Goal: Transaction & Acquisition: Purchase product/service

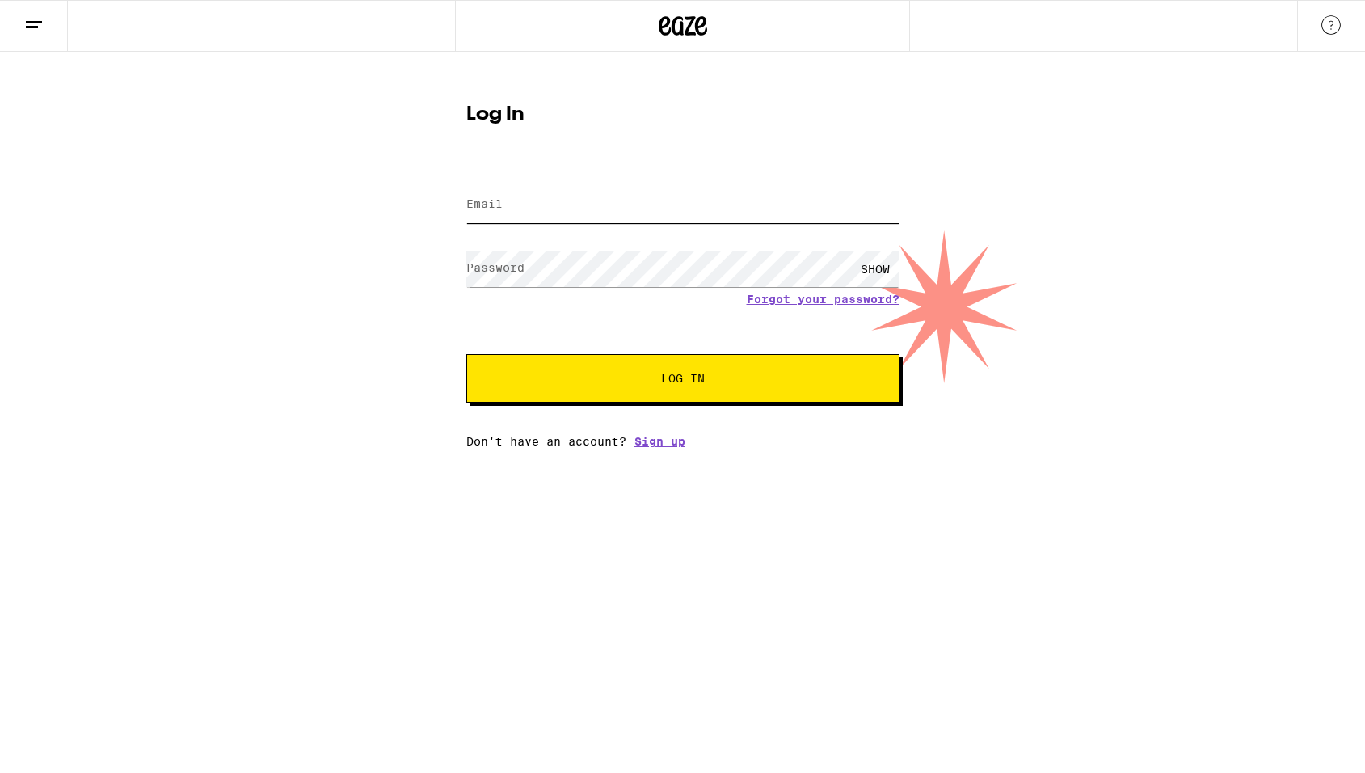
type input "[EMAIL_ADDRESS][DOMAIN_NAME]"
click at [611, 390] on button "Log In" at bounding box center [682, 378] width 433 height 48
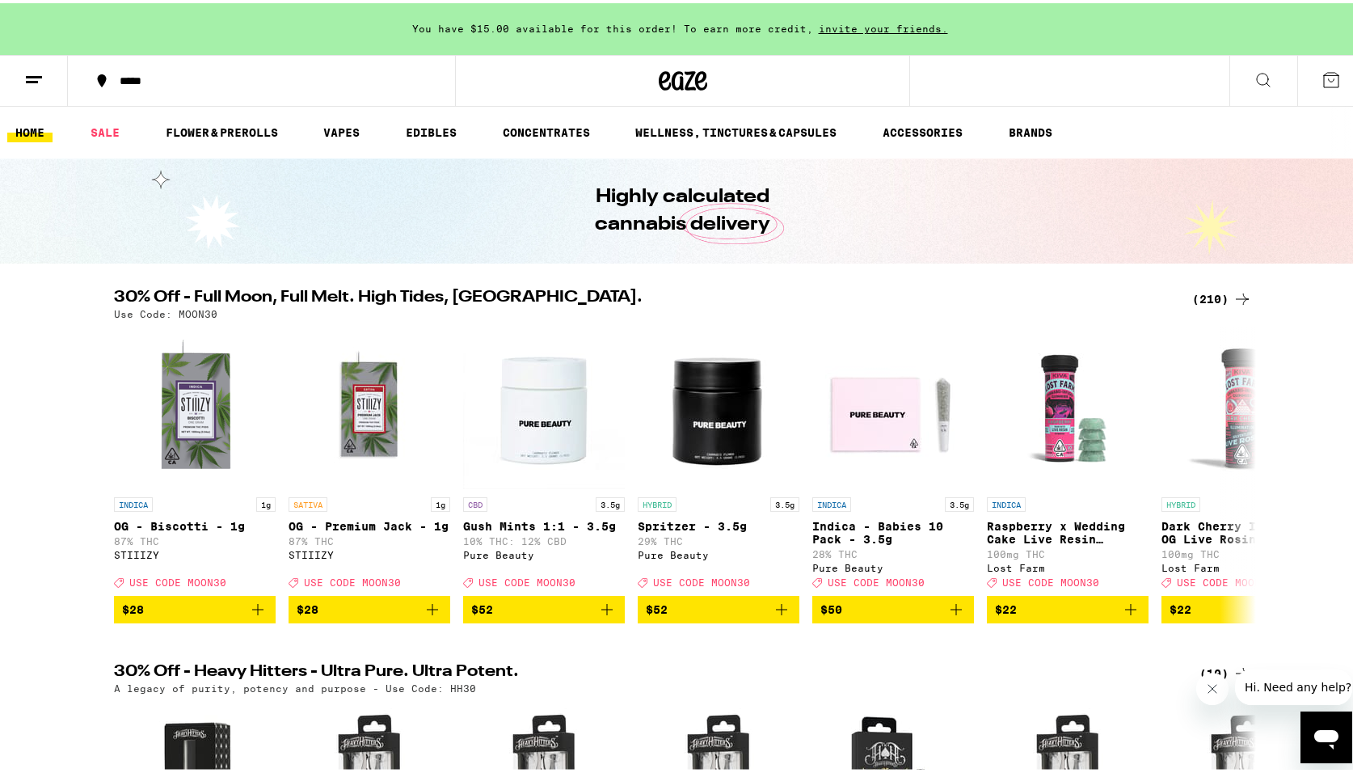
click at [1245, 88] on button at bounding box center [1263, 78] width 68 height 51
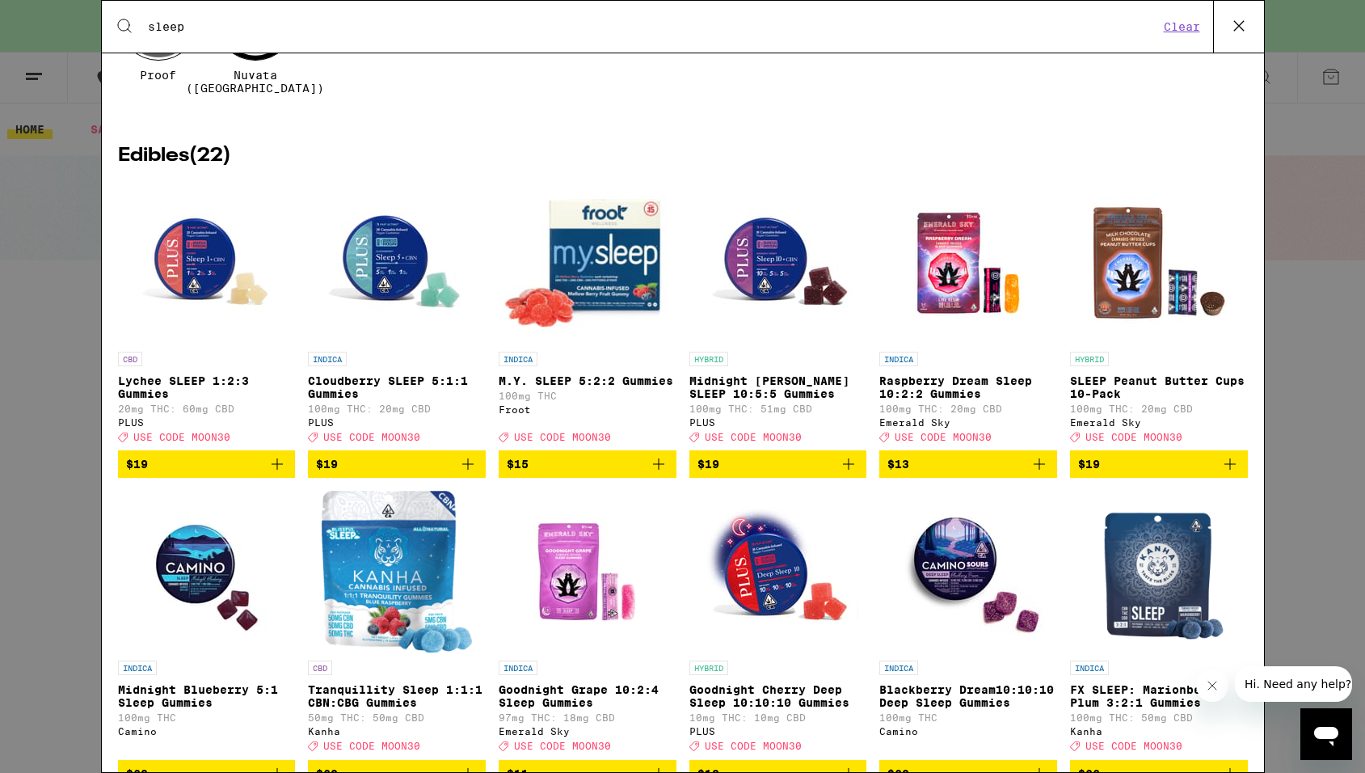
scroll to position [176, 0]
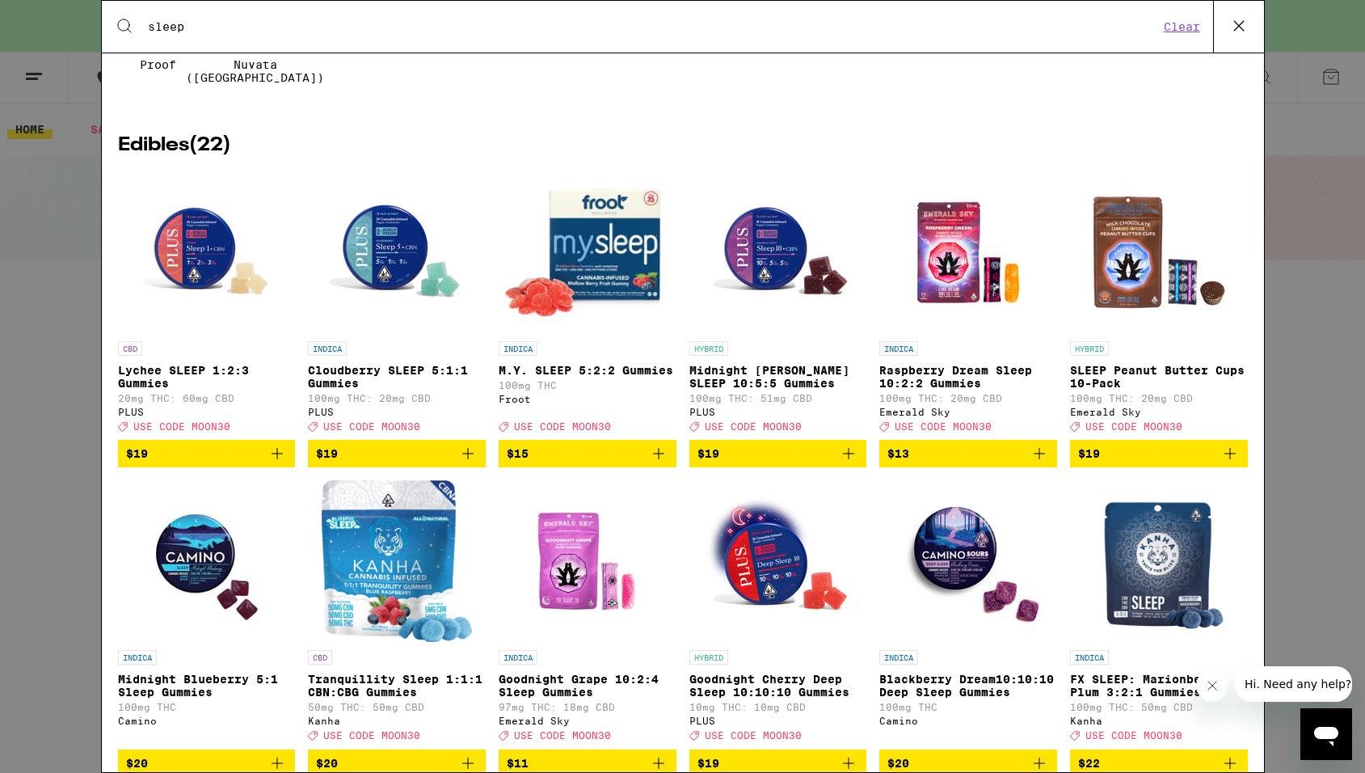
type input "sleep"
click at [386, 250] on img "Open page for Cloudberry SLEEP 5:1:1 Gummies from PLUS" at bounding box center [397, 252] width 162 height 162
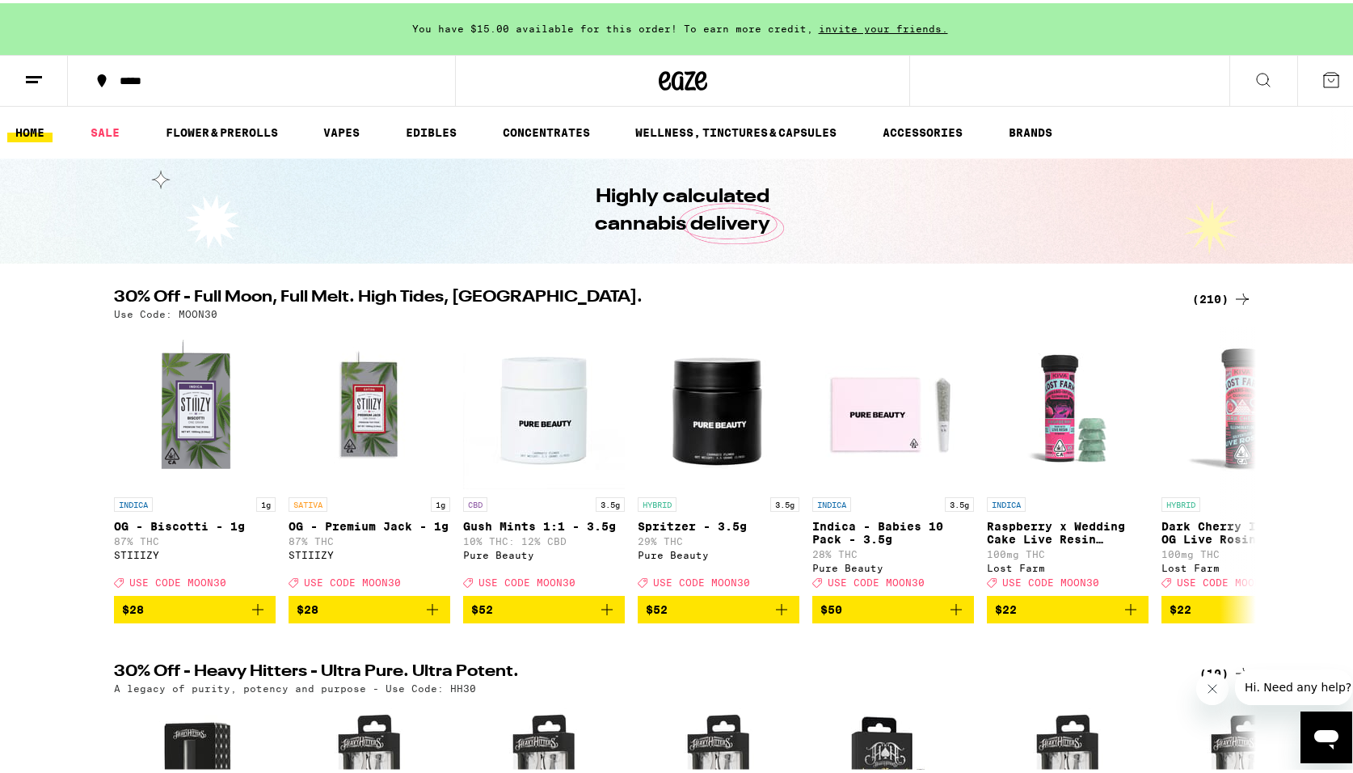
click at [1254, 80] on icon at bounding box center [1263, 76] width 19 height 19
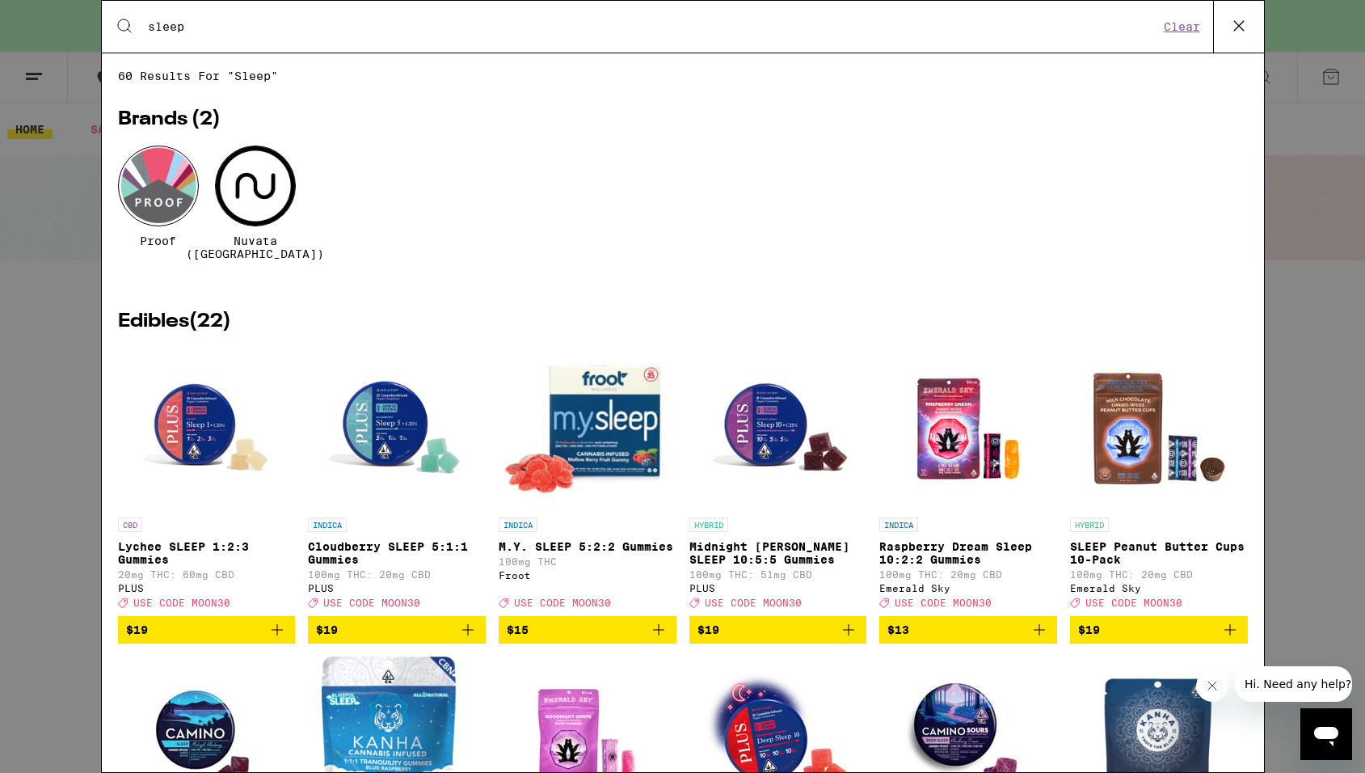
click at [753, 411] on img "Open page for Midnight Berry SLEEP 10:5:5 Gummies from PLUS" at bounding box center [778, 429] width 162 height 162
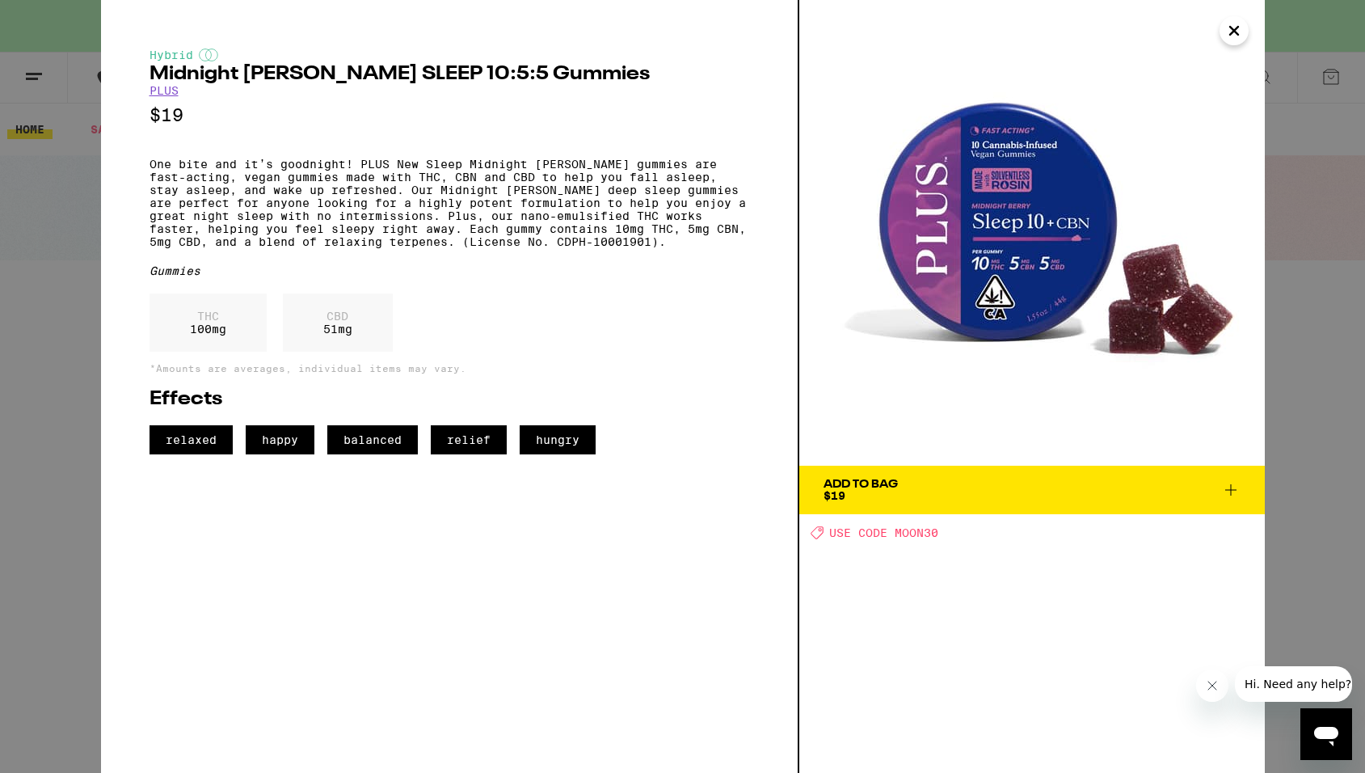
click at [1246, 32] on button "Close" at bounding box center [1234, 30] width 29 height 29
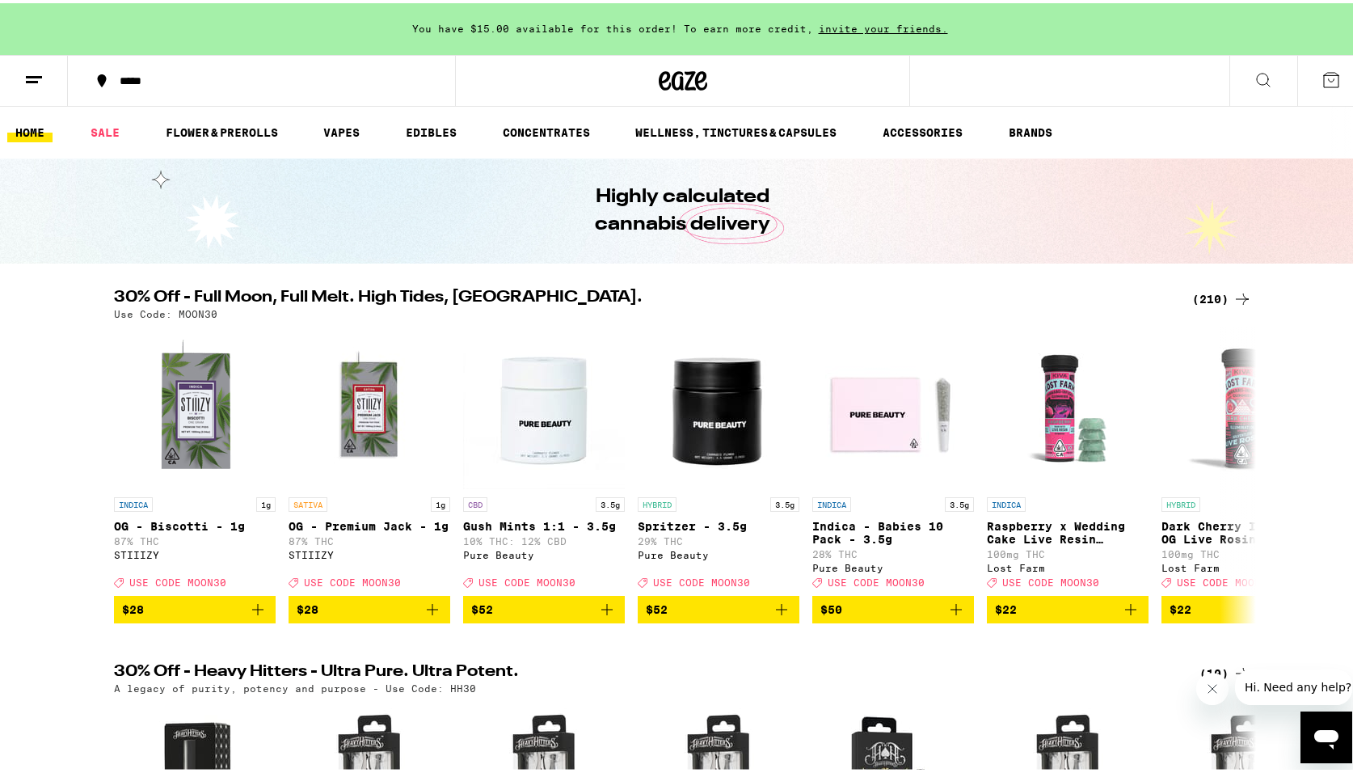
click at [1231, 76] on button at bounding box center [1263, 78] width 68 height 51
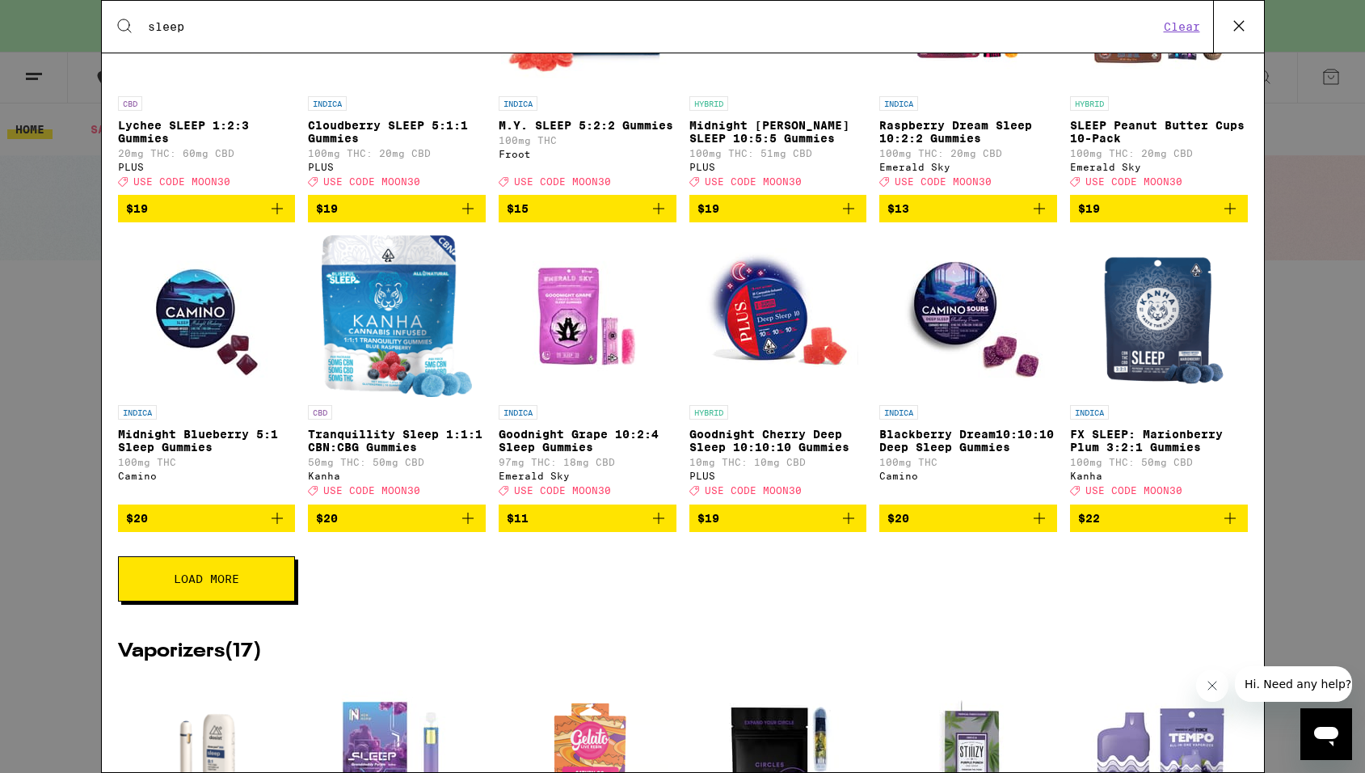
scroll to position [432, 0]
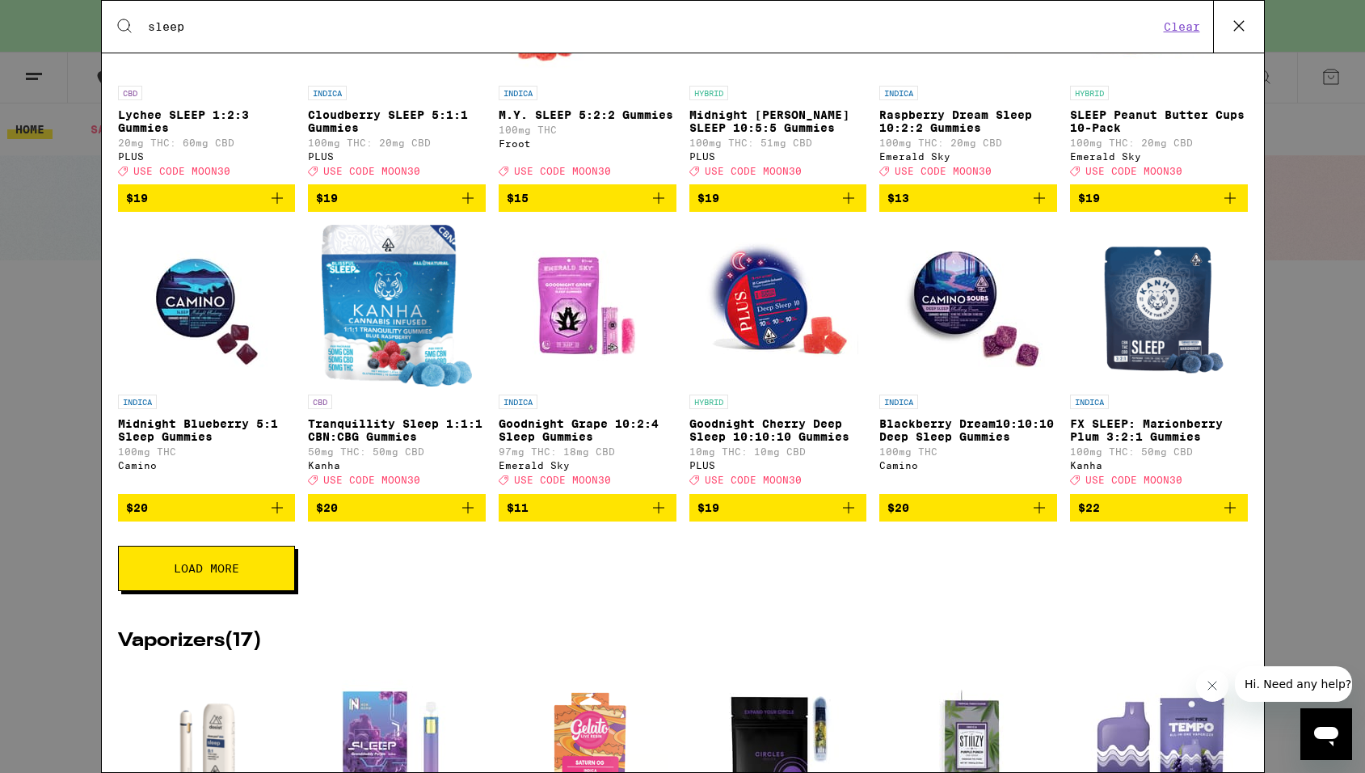
click at [218, 574] on span "Load More" at bounding box center [206, 568] width 65 height 11
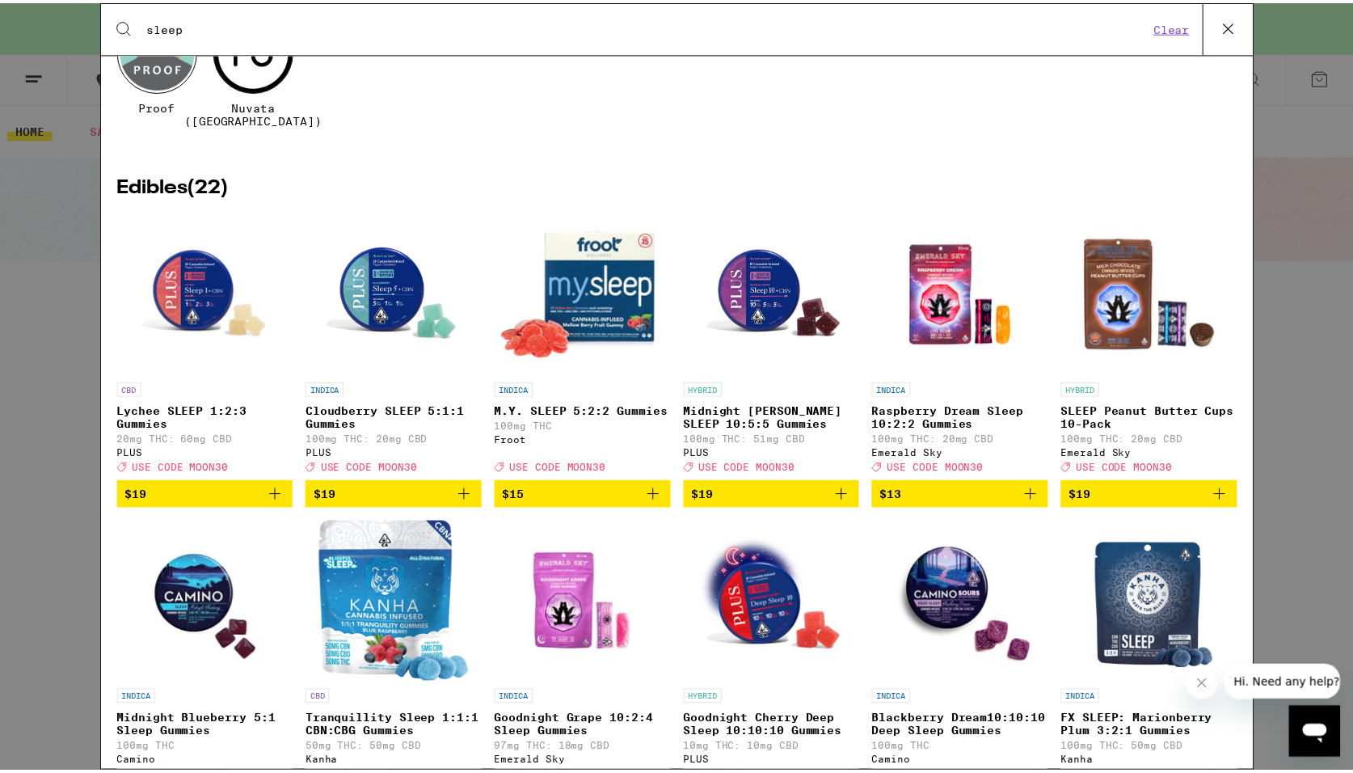
scroll to position [145, 0]
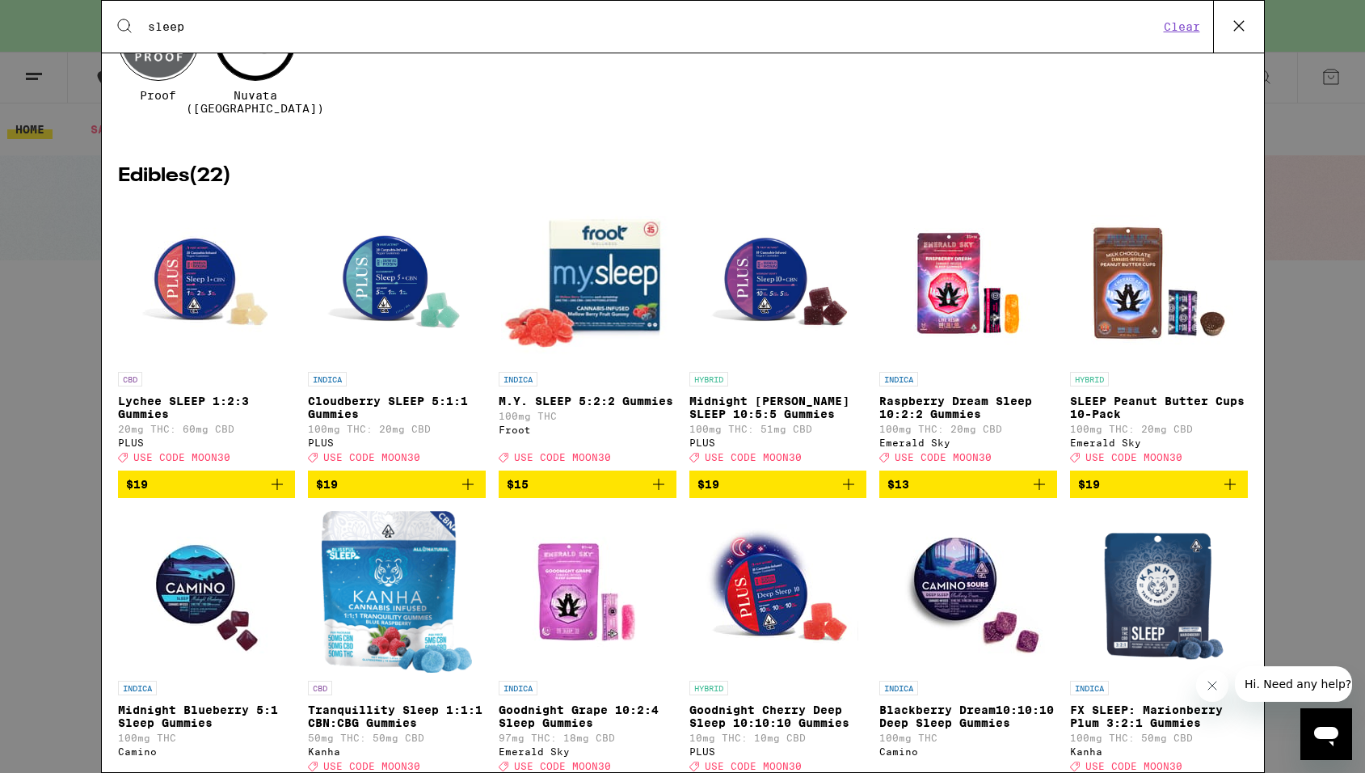
click at [1237, 27] on icon at bounding box center [1238, 26] width 10 height 10
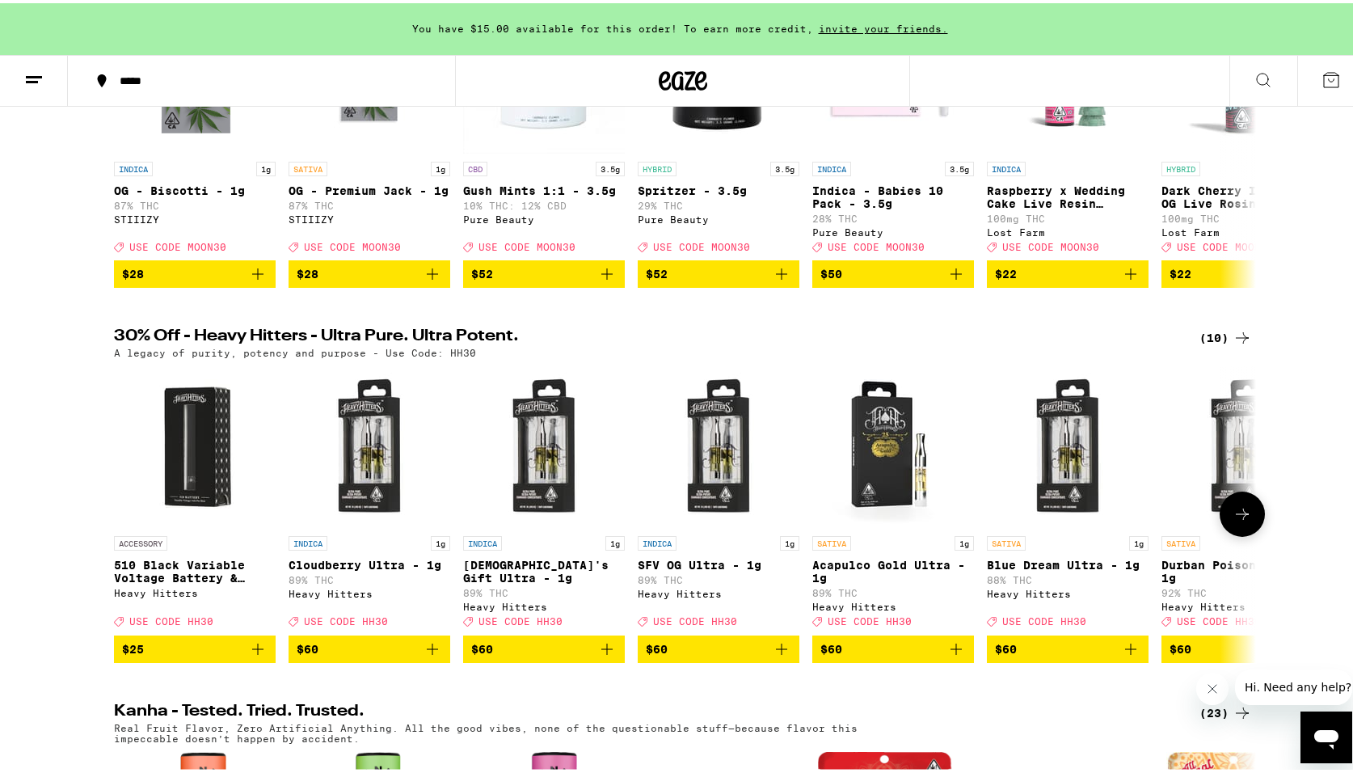
scroll to position [0, 0]
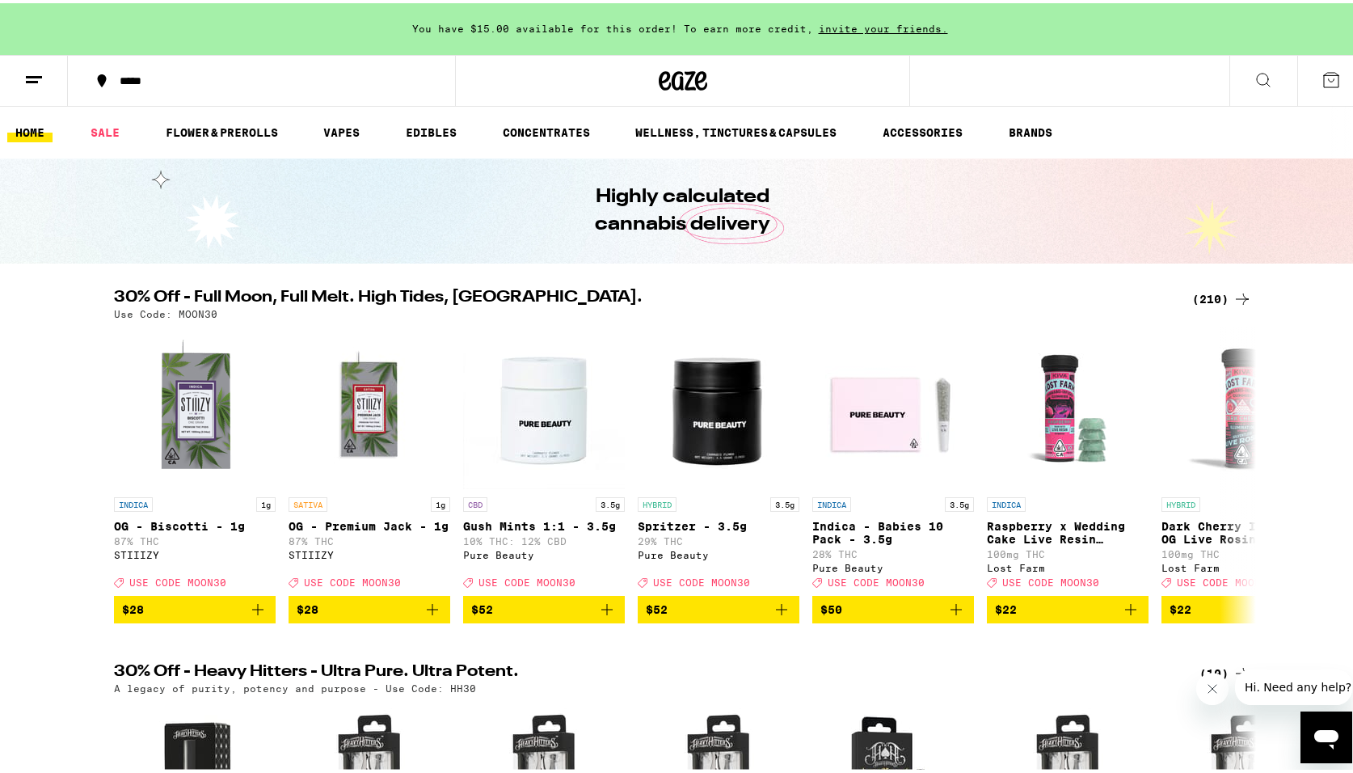
click at [35, 134] on link "HOME" at bounding box center [29, 129] width 45 height 19
click at [22, 72] on button at bounding box center [34, 78] width 68 height 51
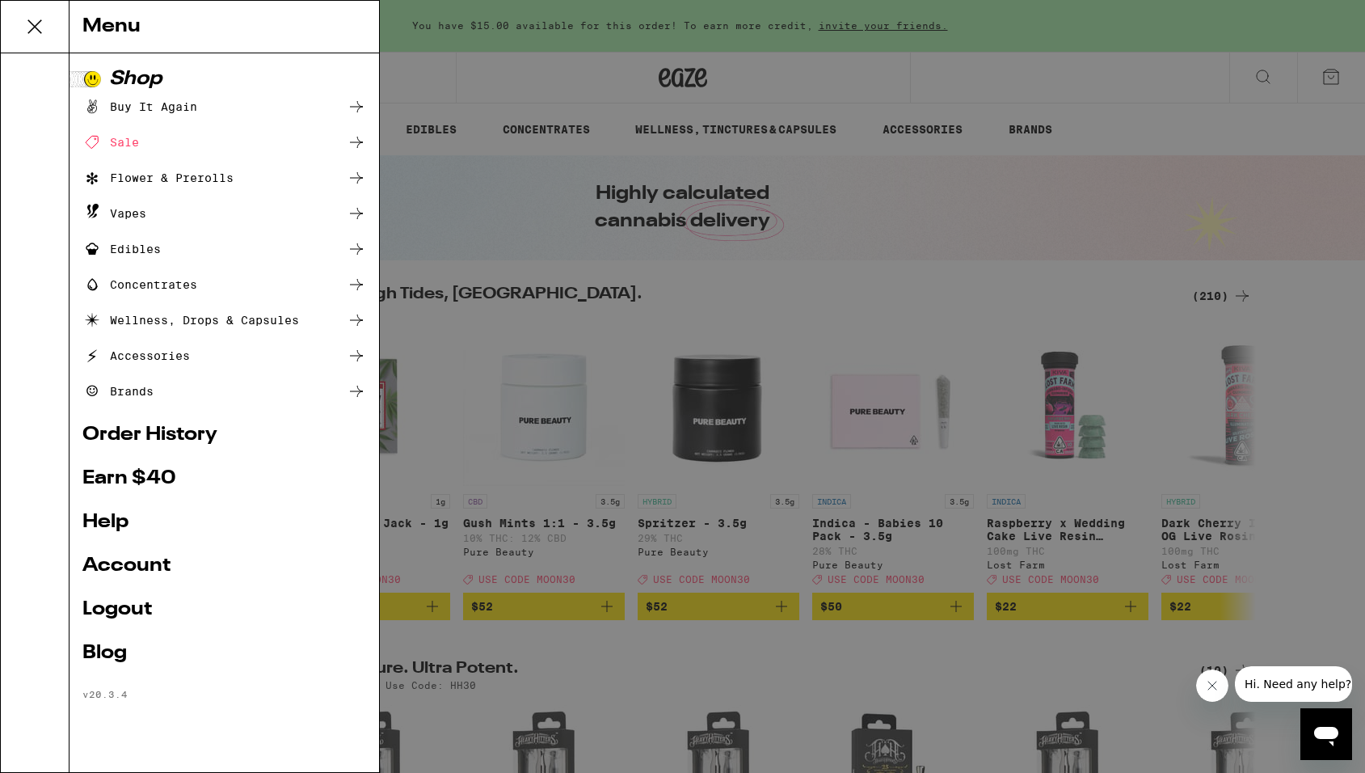
click at [157, 107] on div "Buy It Again" at bounding box center [139, 106] width 115 height 19
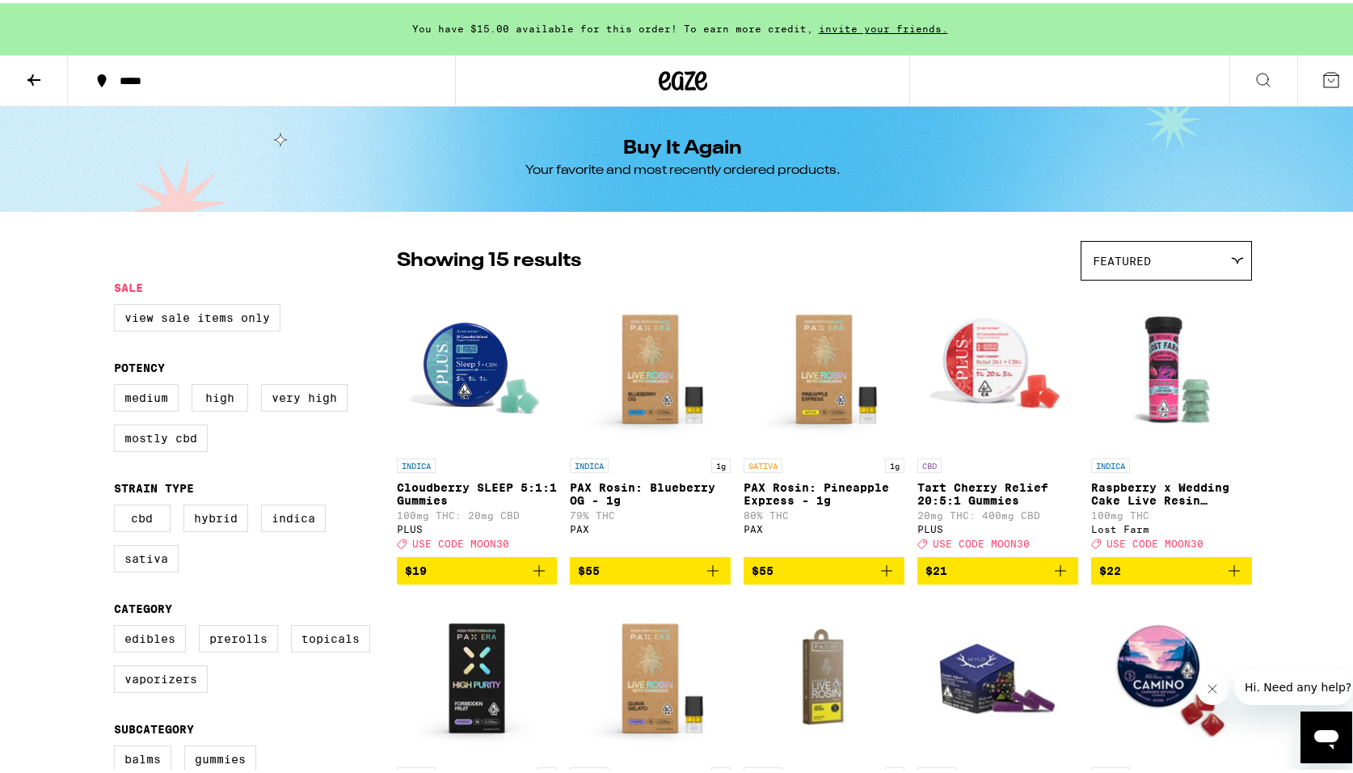
click at [1097, 531] on div "Lost Farm" at bounding box center [1171, 525] width 161 height 11
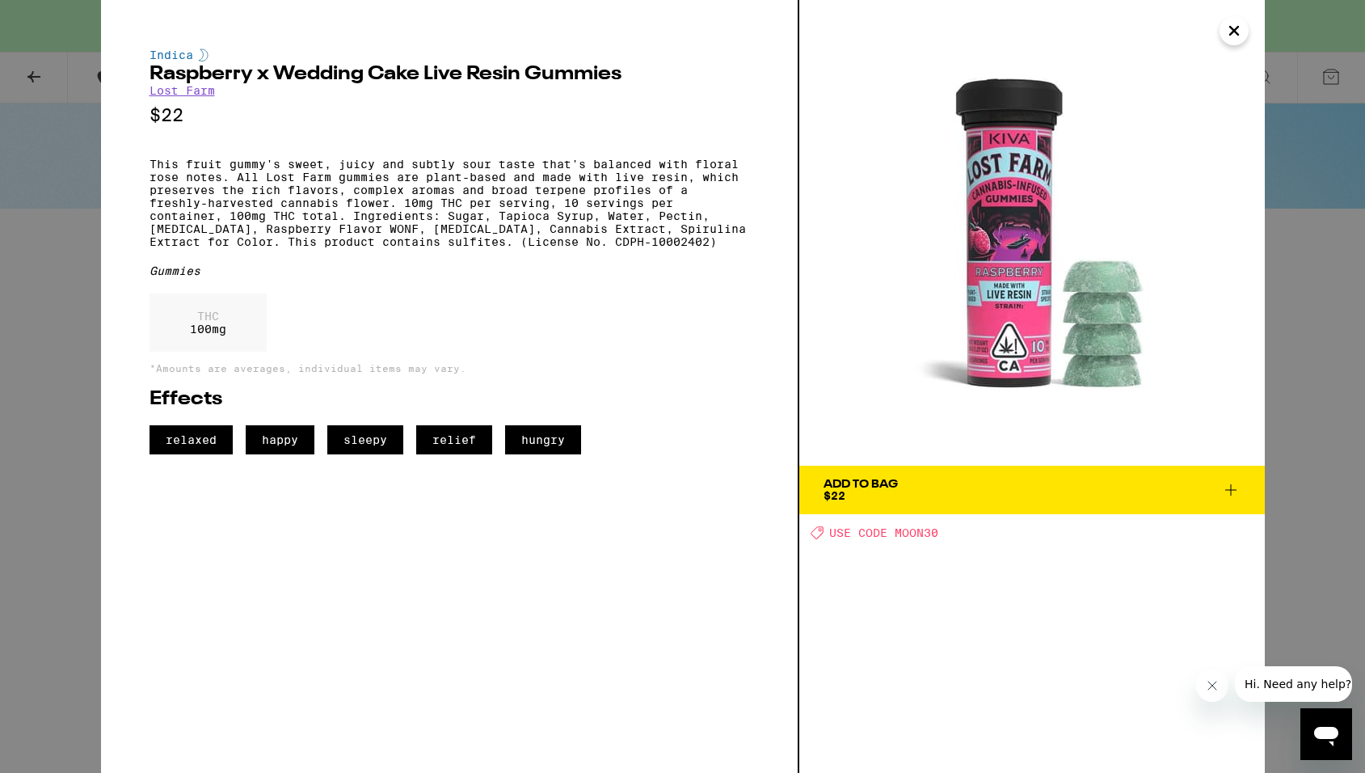
click at [180, 92] on link "Lost Farm" at bounding box center [182, 90] width 65 height 13
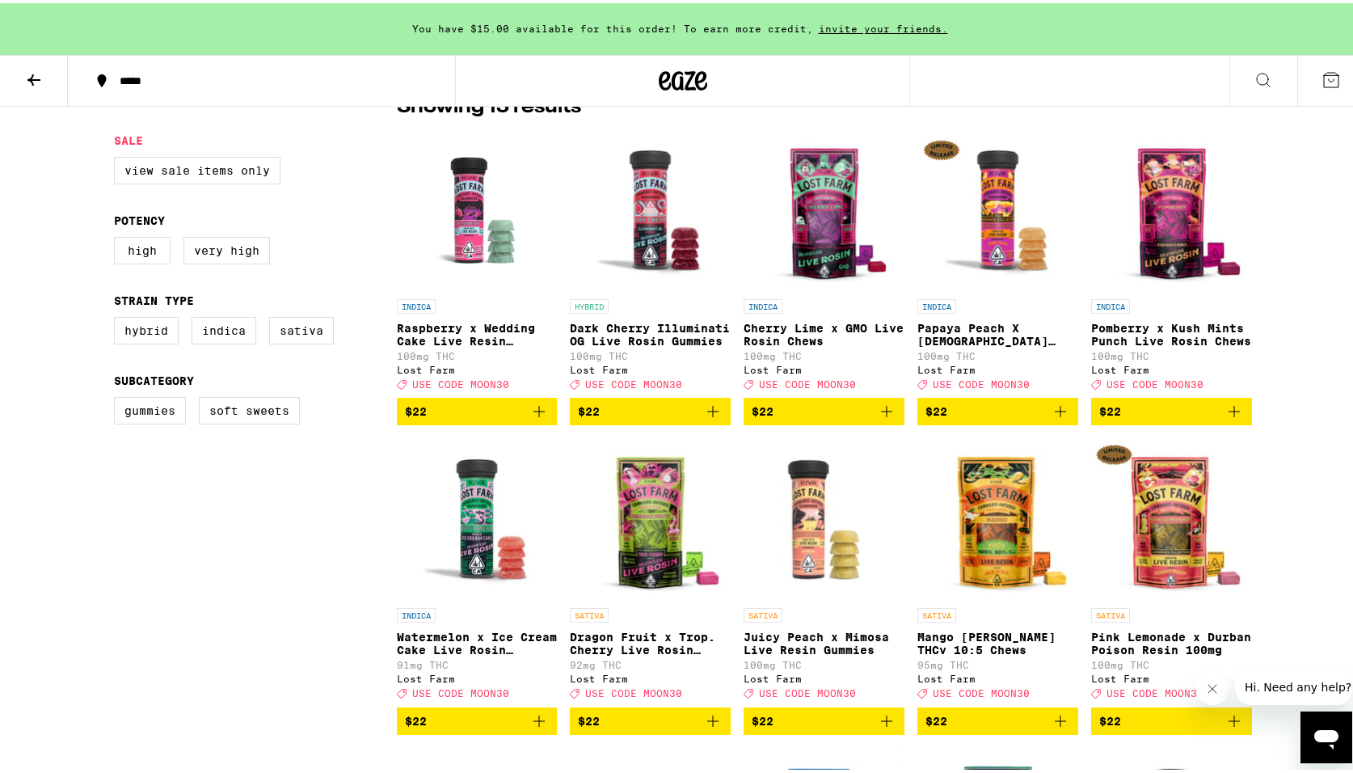
scroll to position [411, 0]
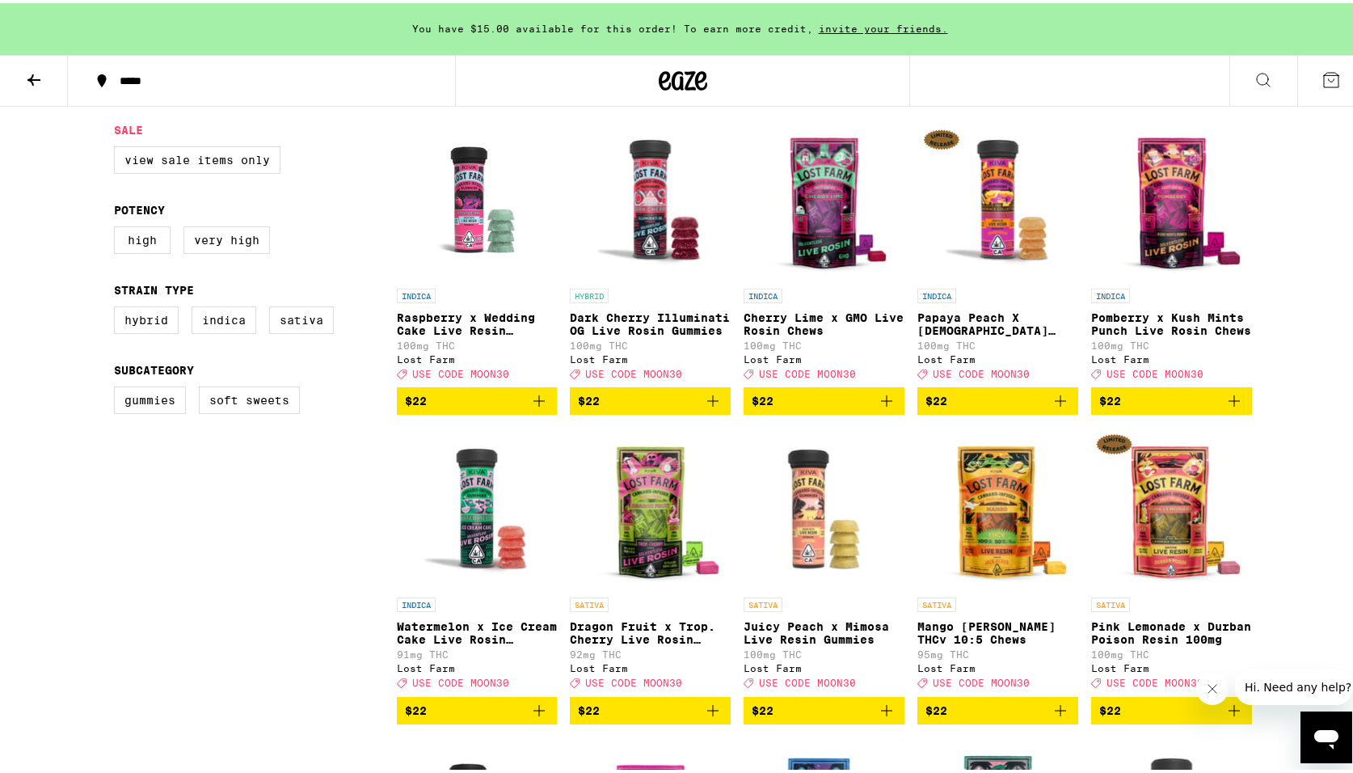
click at [533, 407] on icon "Add to bag" at bounding box center [538, 397] width 19 height 19
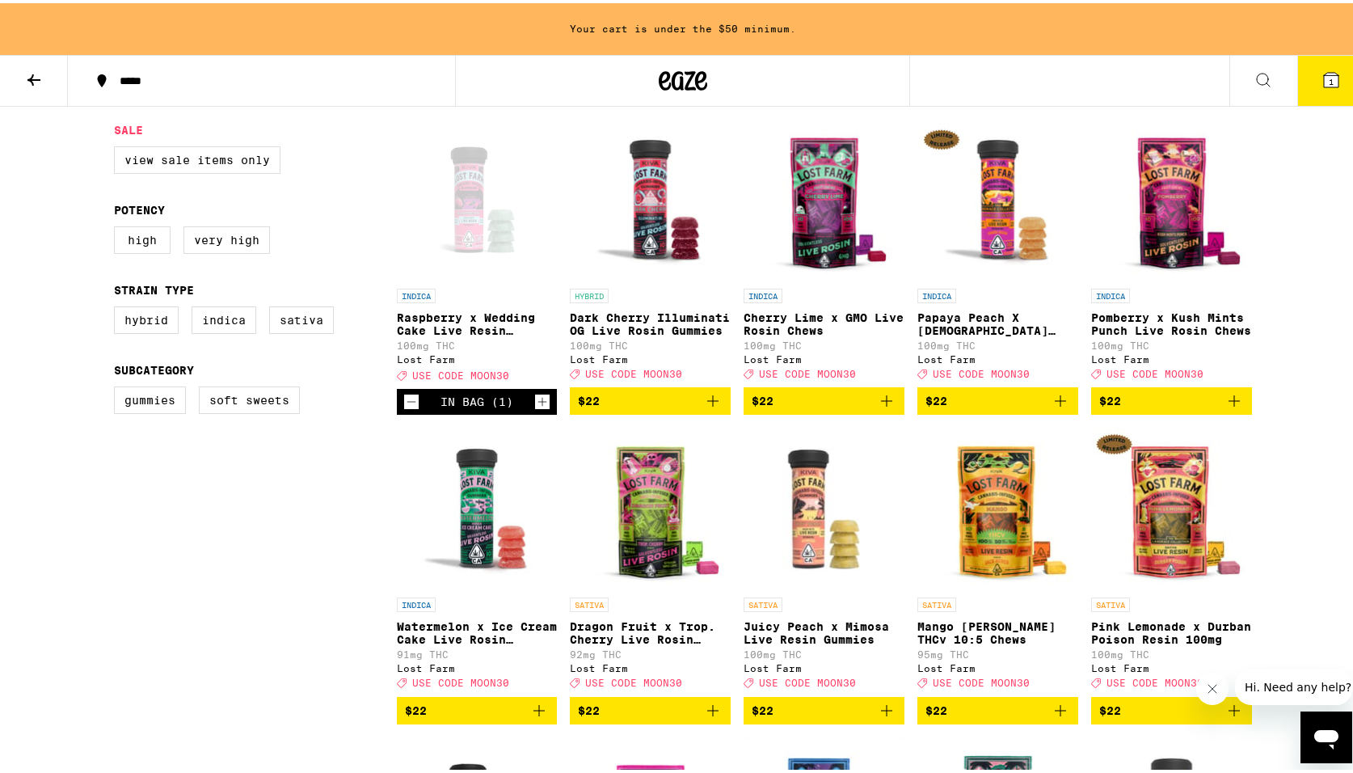
click at [535, 408] on icon "Increment" at bounding box center [542, 398] width 15 height 19
click at [40, 86] on button at bounding box center [34, 78] width 68 height 51
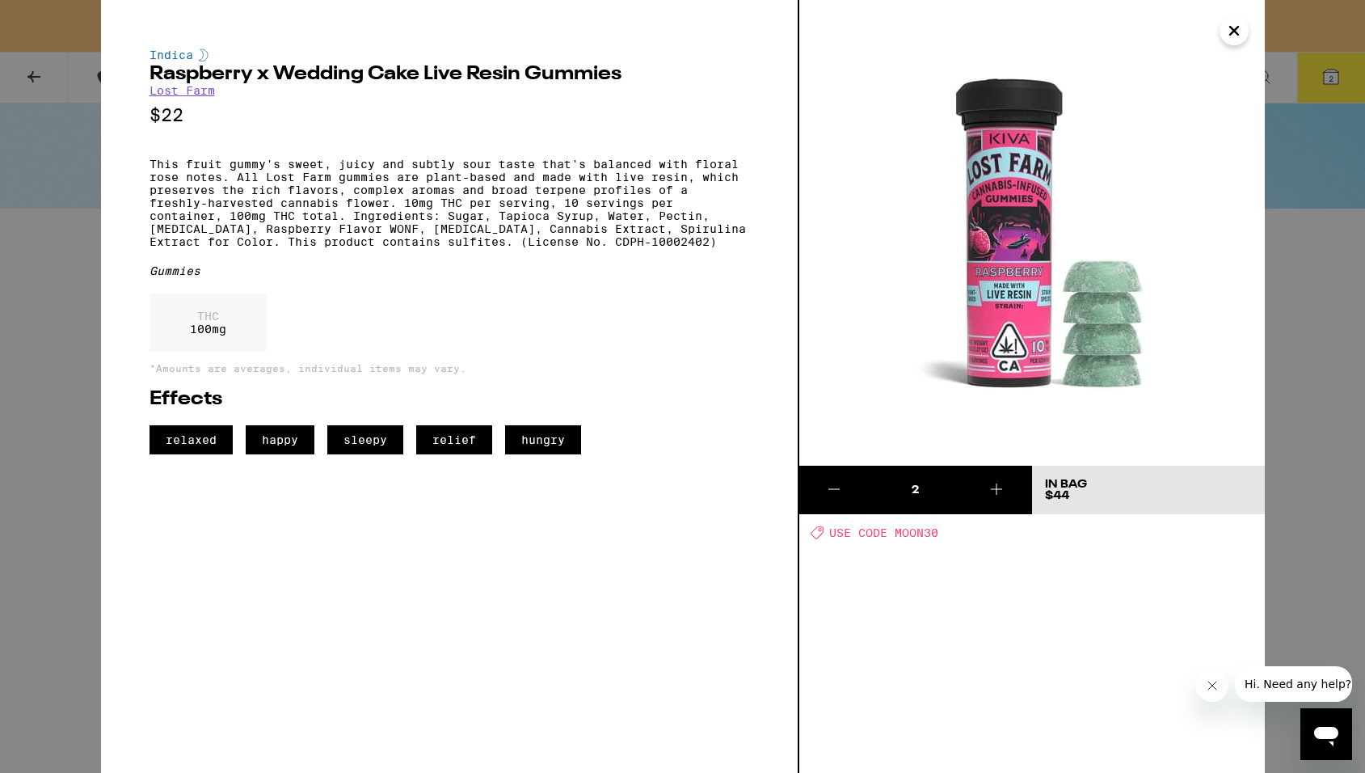
click at [1237, 30] on icon "Close" at bounding box center [1233, 31] width 19 height 24
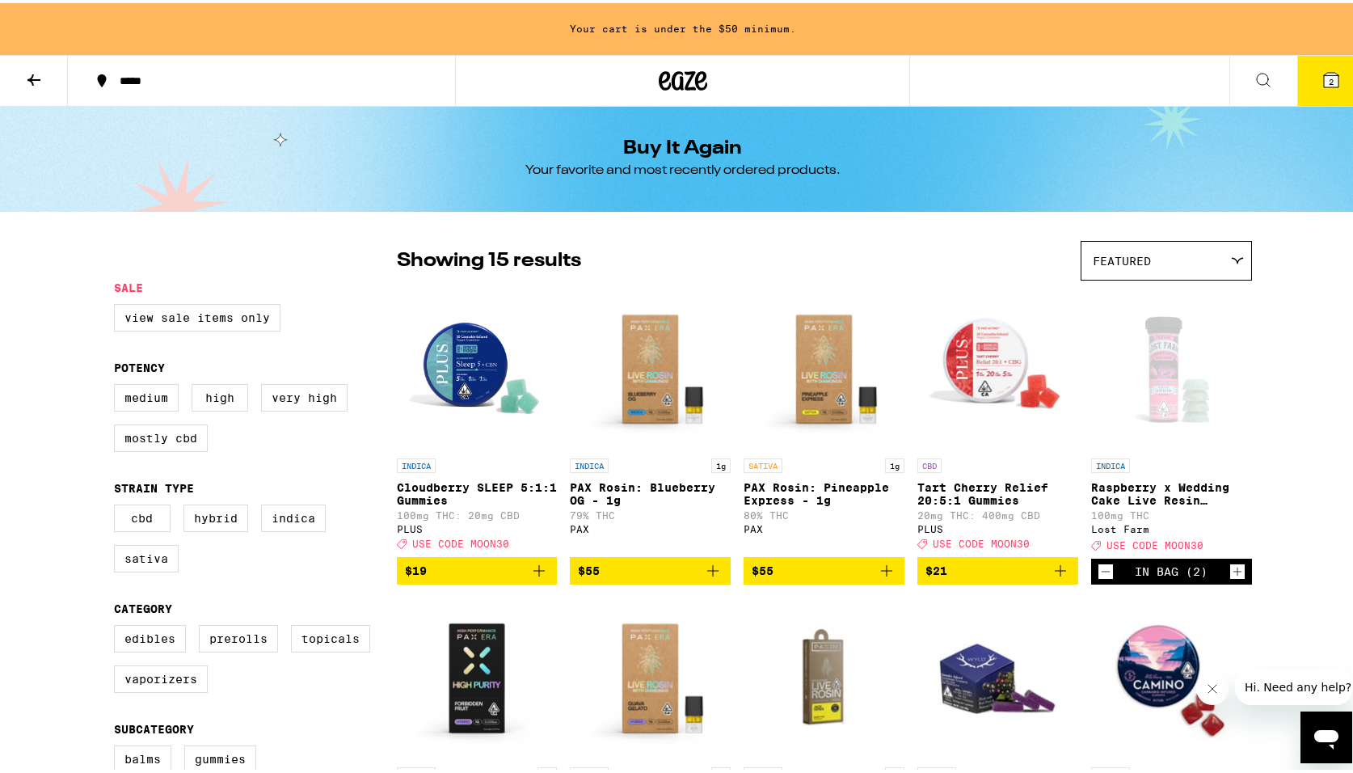
click at [1254, 80] on icon at bounding box center [1263, 76] width 19 height 19
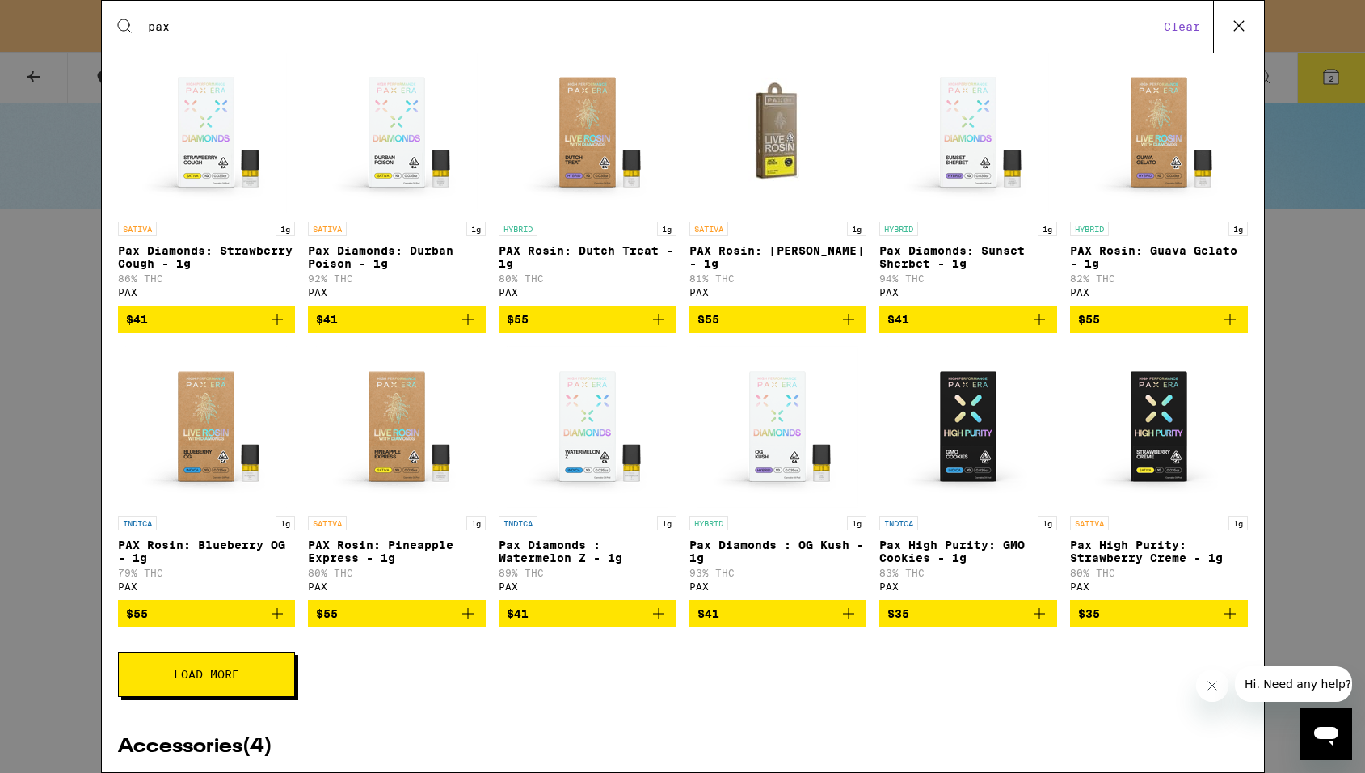
scroll to position [293, 0]
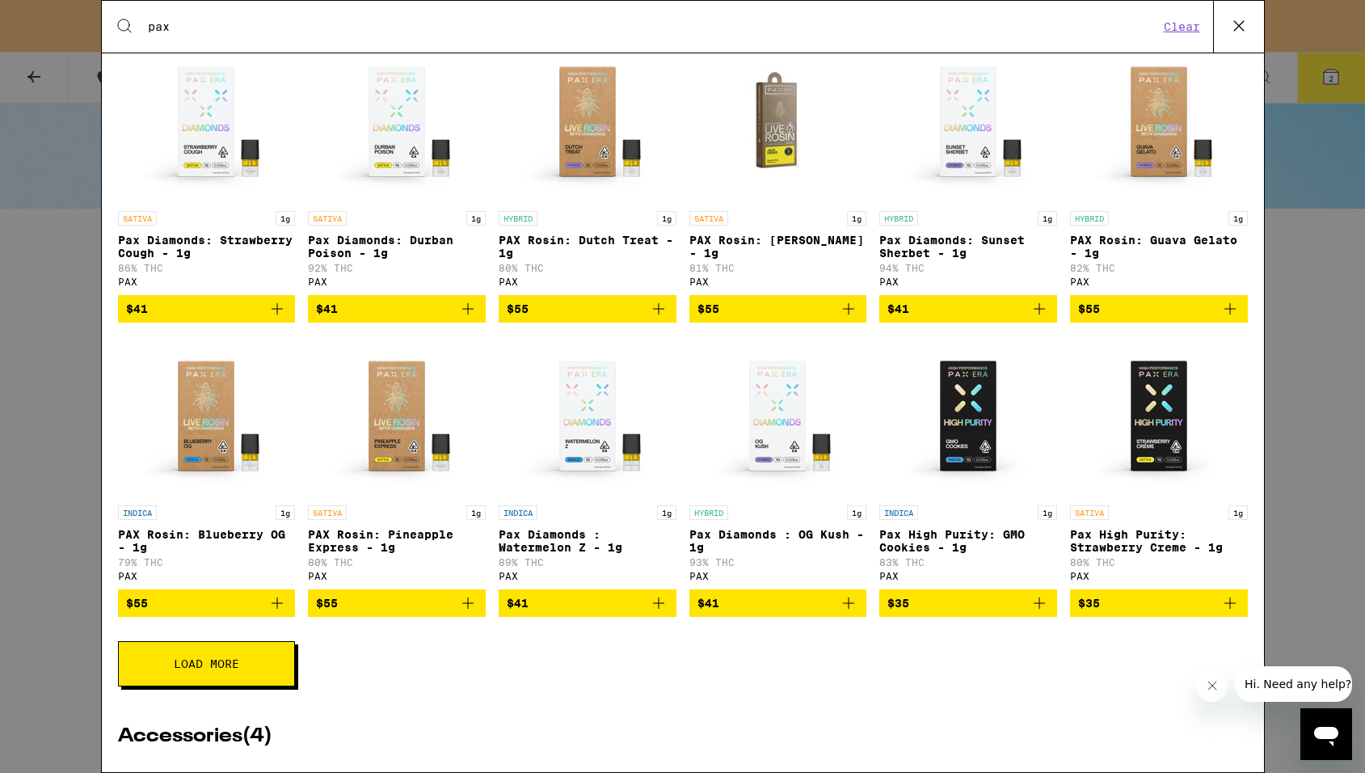
type input "pax"
click at [278, 613] on icon "Add to bag" at bounding box center [277, 602] width 19 height 19
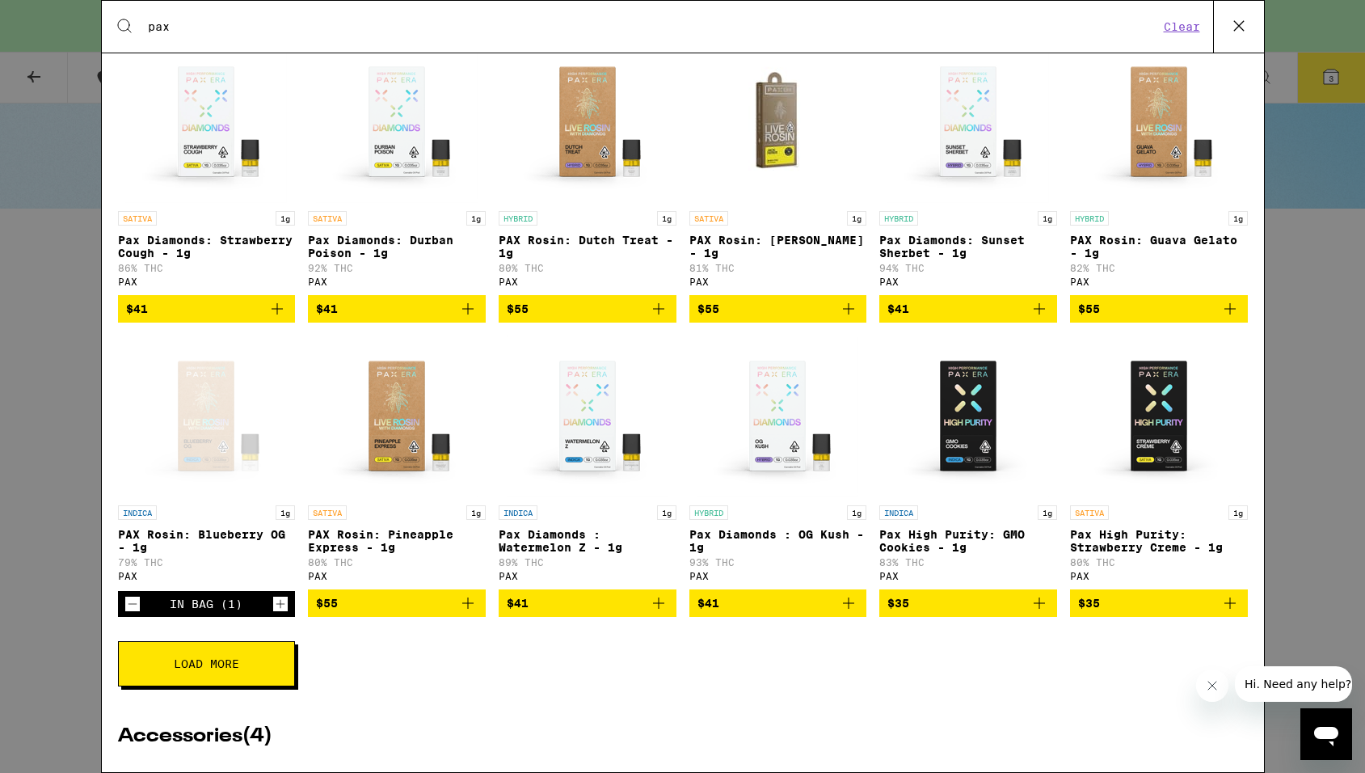
drag, startPoint x: 464, startPoint y: 619, endPoint x: 499, endPoint y: 626, distance: 35.5
click at [464, 613] on icon "Add to bag" at bounding box center [467, 602] width 19 height 19
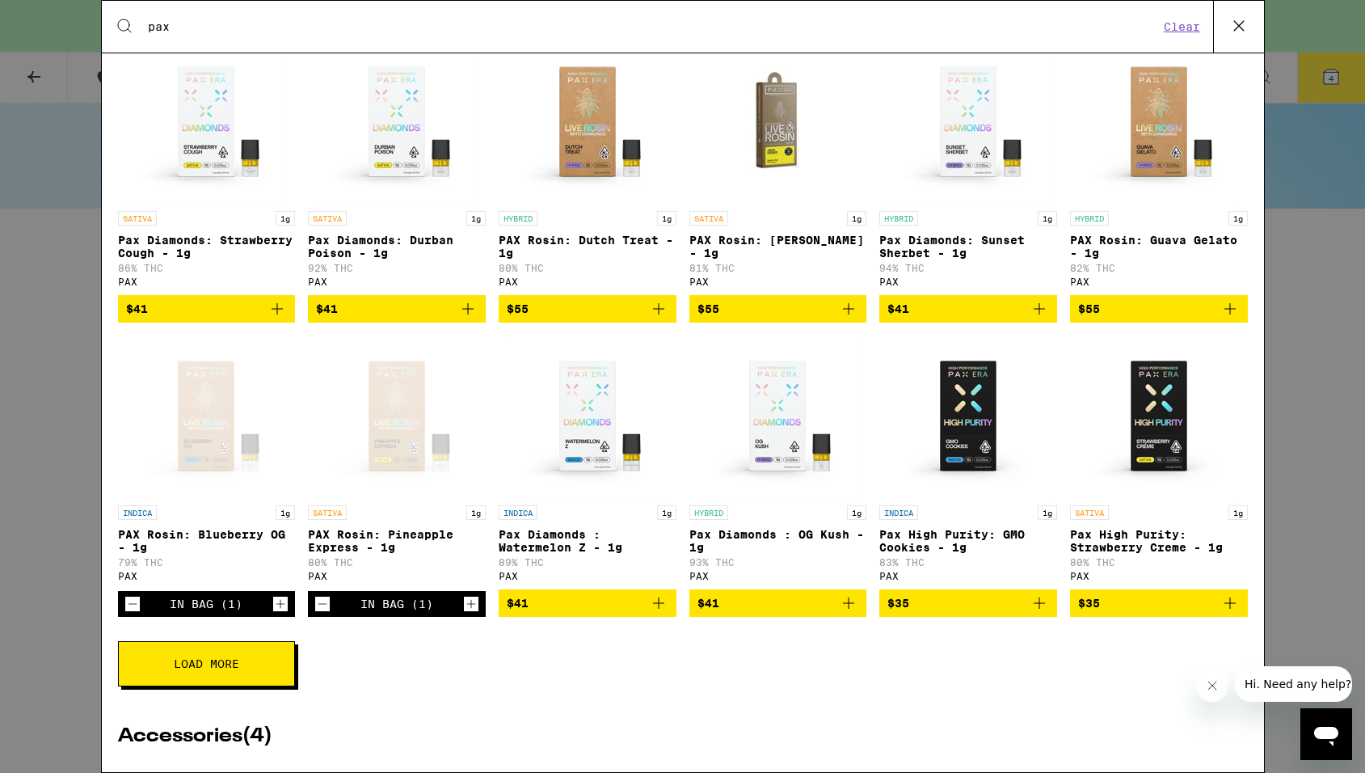
click at [251, 682] on button "Load More" at bounding box center [206, 663] width 177 height 45
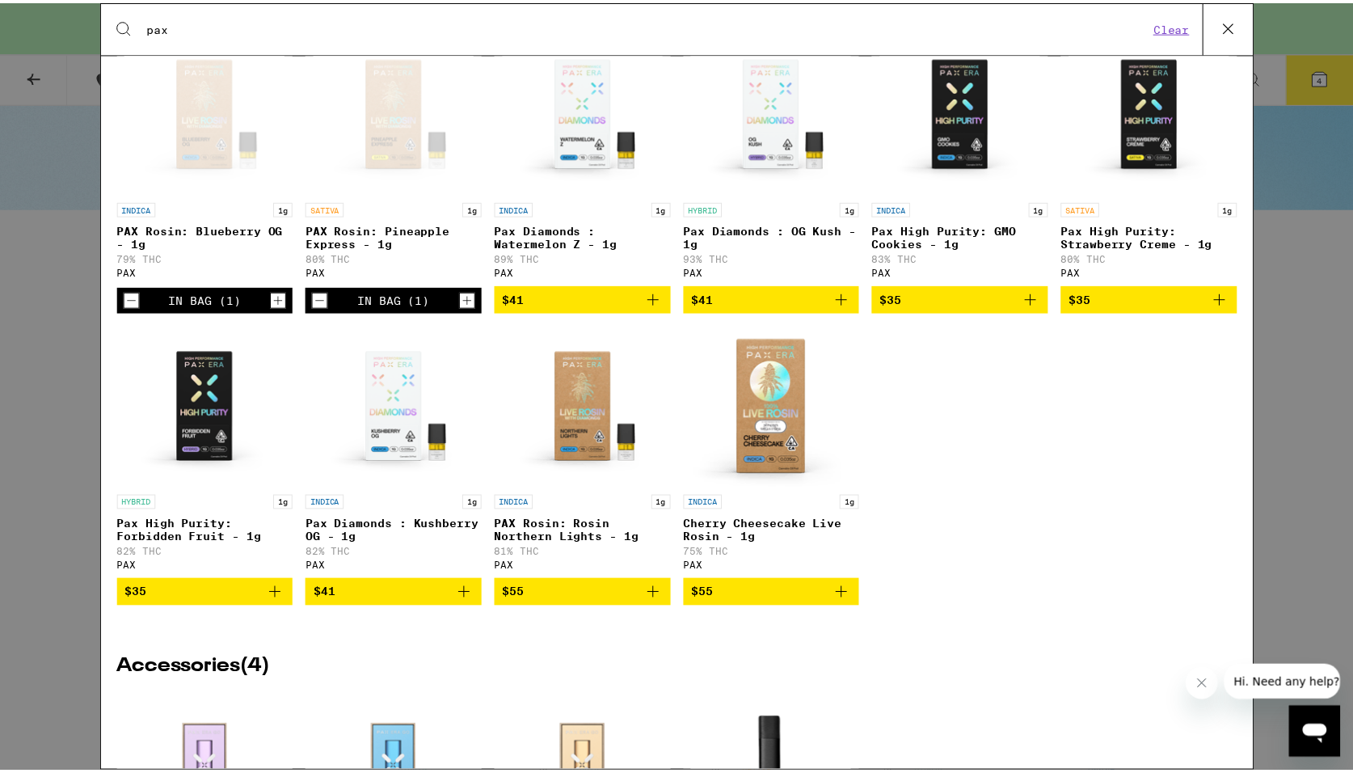
scroll to position [576, 0]
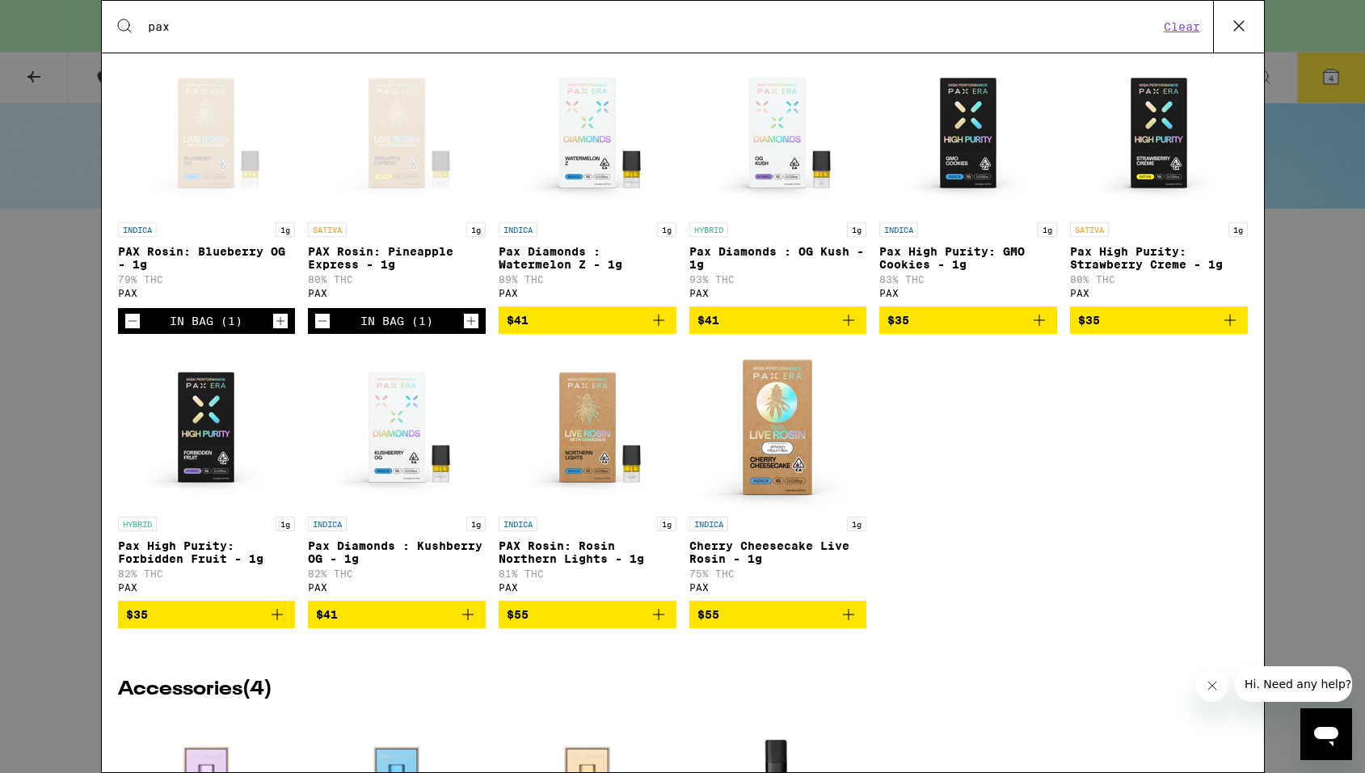
click at [321, 321] on icon "Decrement" at bounding box center [322, 321] width 9 height 0
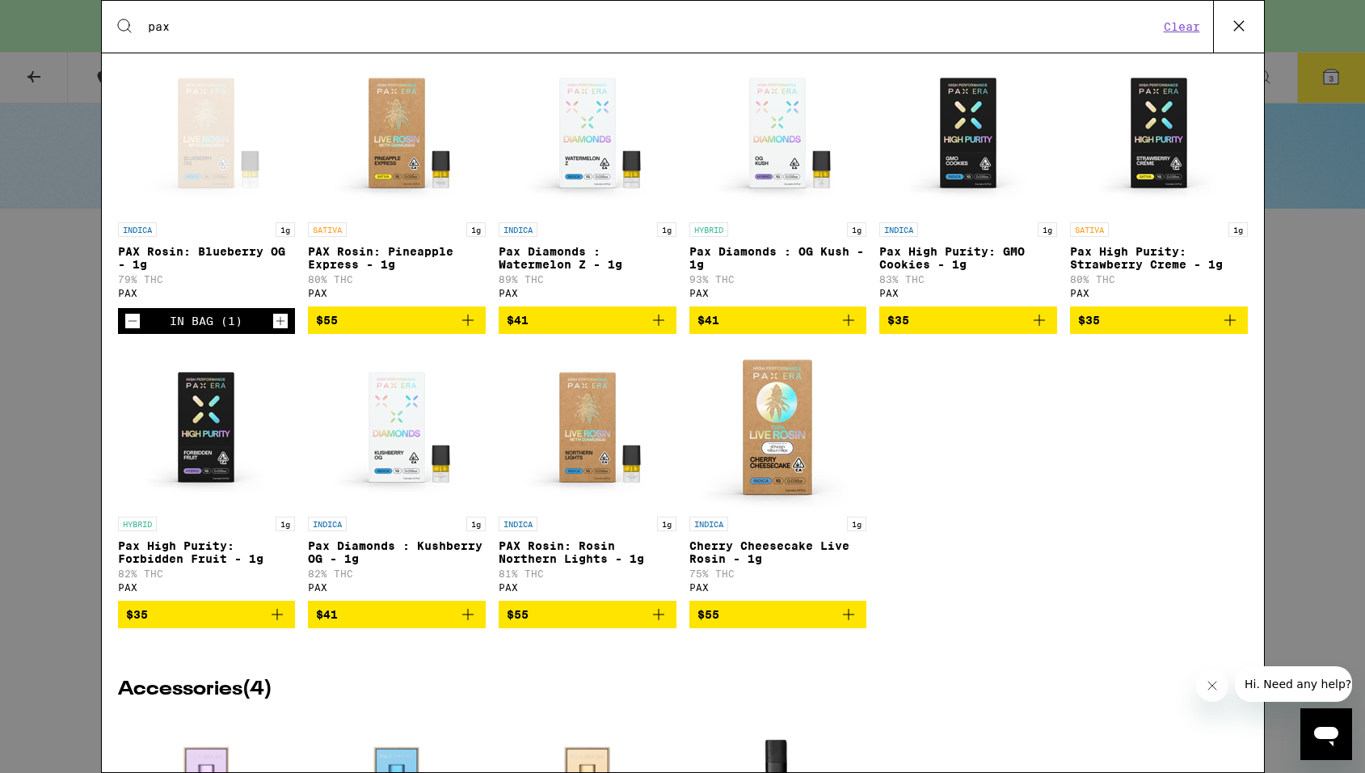
click at [785, 628] on button "$55" at bounding box center [778, 614] width 178 height 27
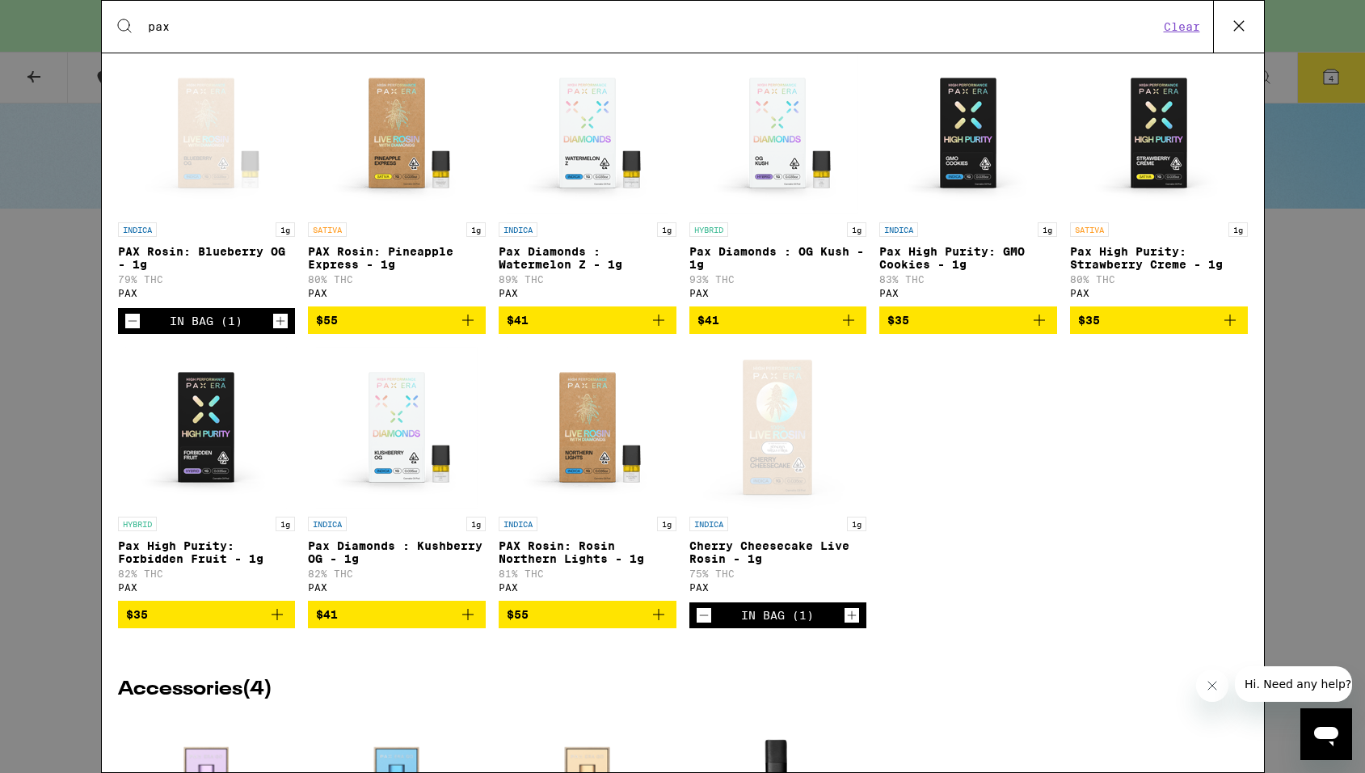
click at [614, 624] on span "$55" at bounding box center [588, 614] width 162 height 19
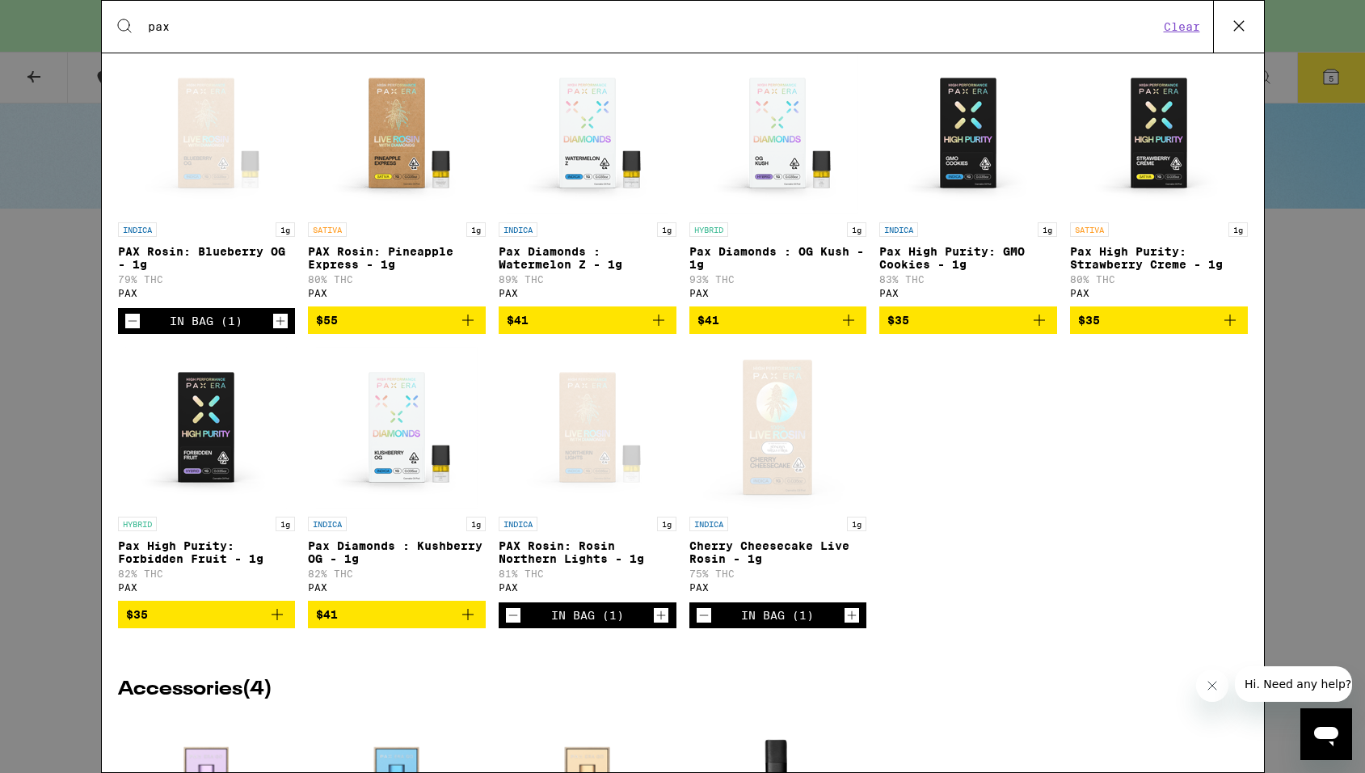
click at [1236, 28] on icon at bounding box center [1238, 26] width 10 height 10
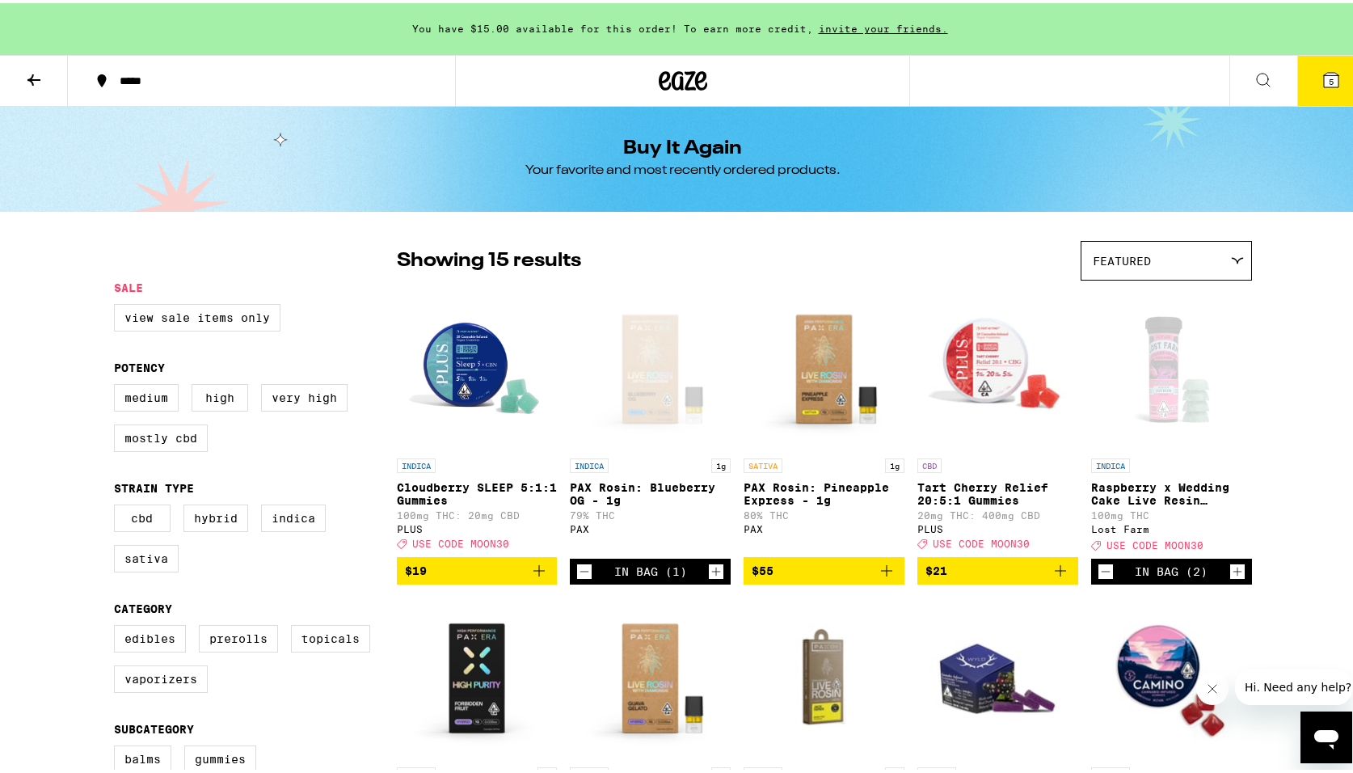
click at [530, 577] on icon "Add to bag" at bounding box center [538, 567] width 19 height 19
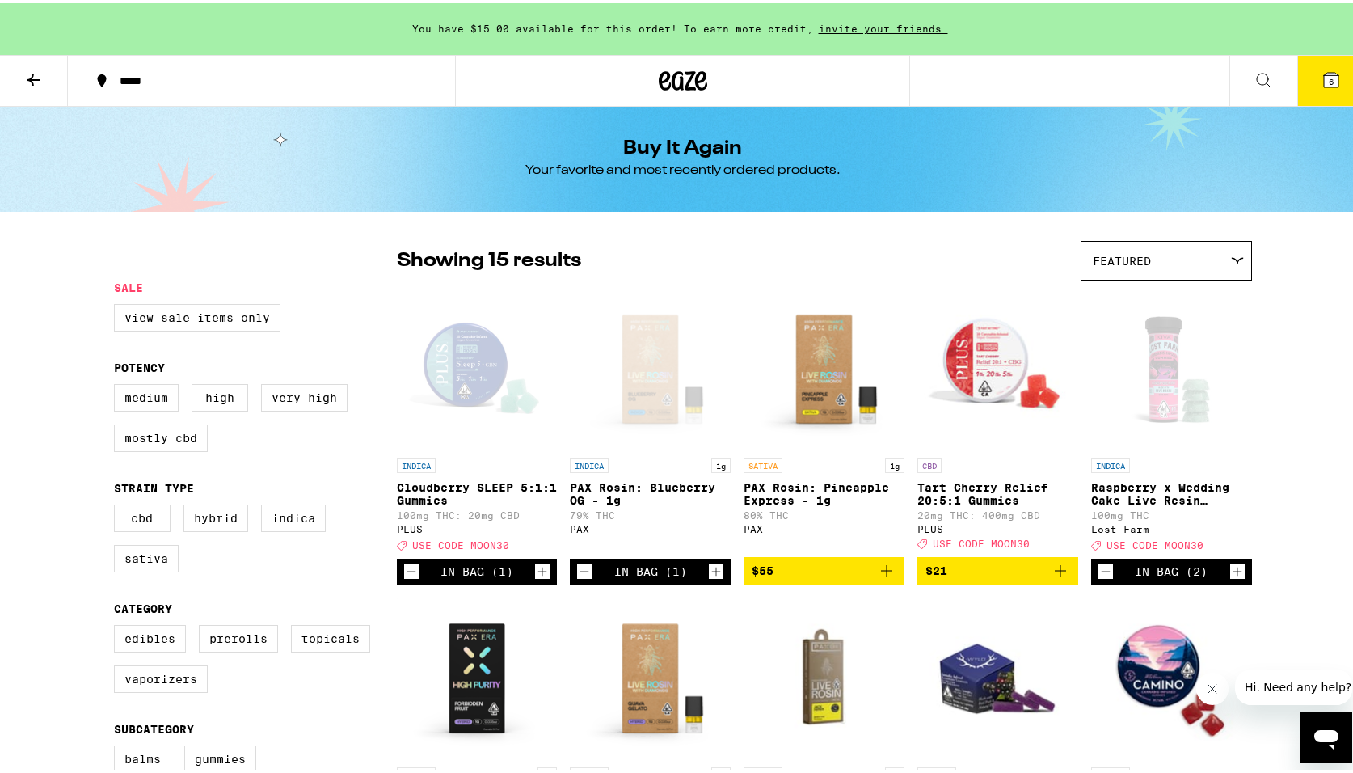
click at [535, 578] on icon "Increment" at bounding box center [542, 567] width 15 height 19
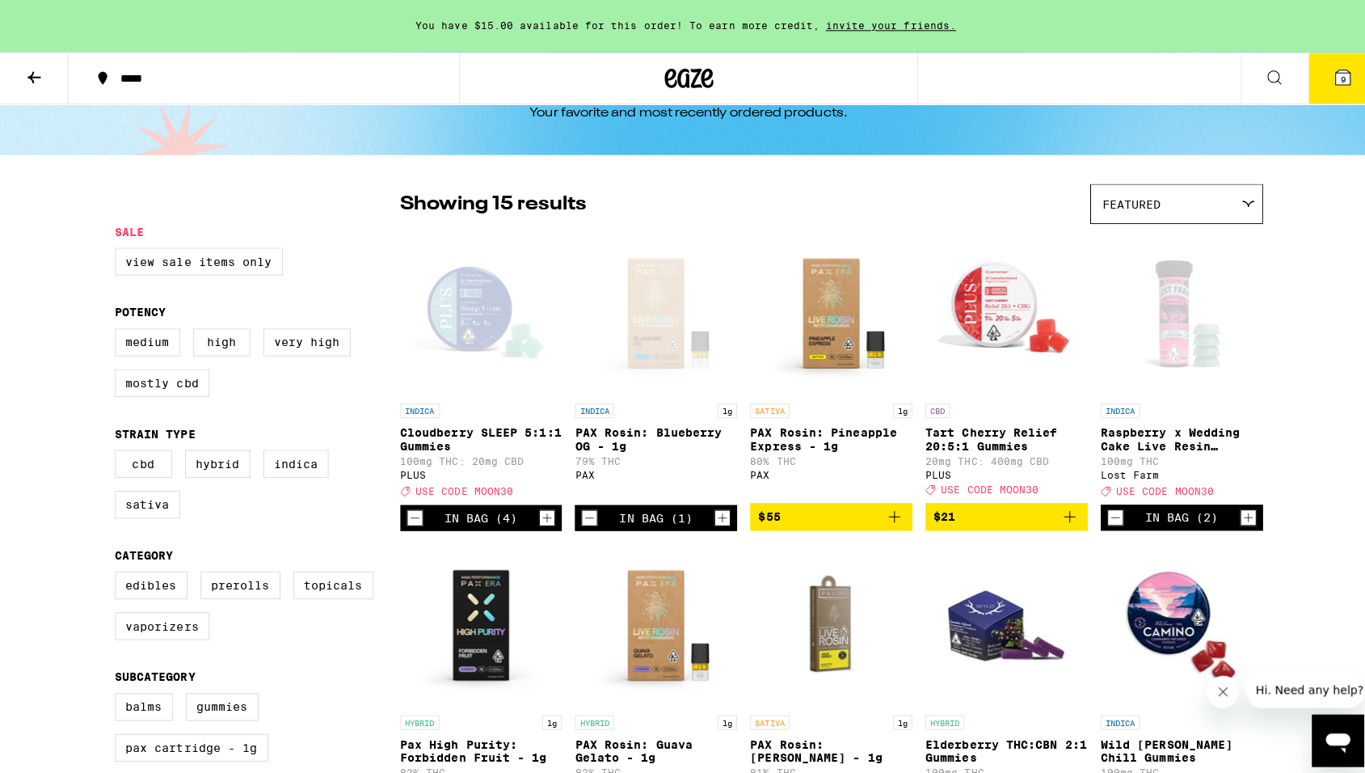
scroll to position [0, 0]
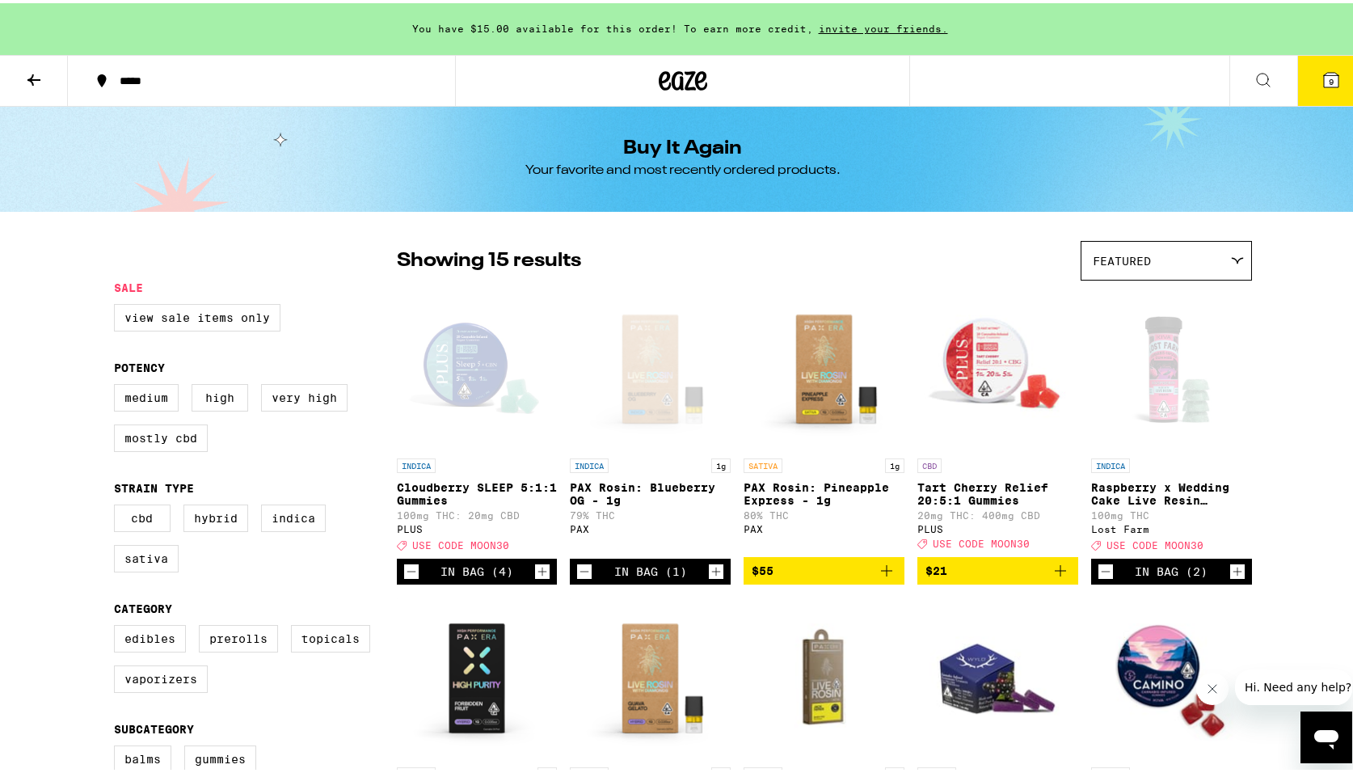
click at [1254, 82] on icon at bounding box center [1263, 76] width 19 height 19
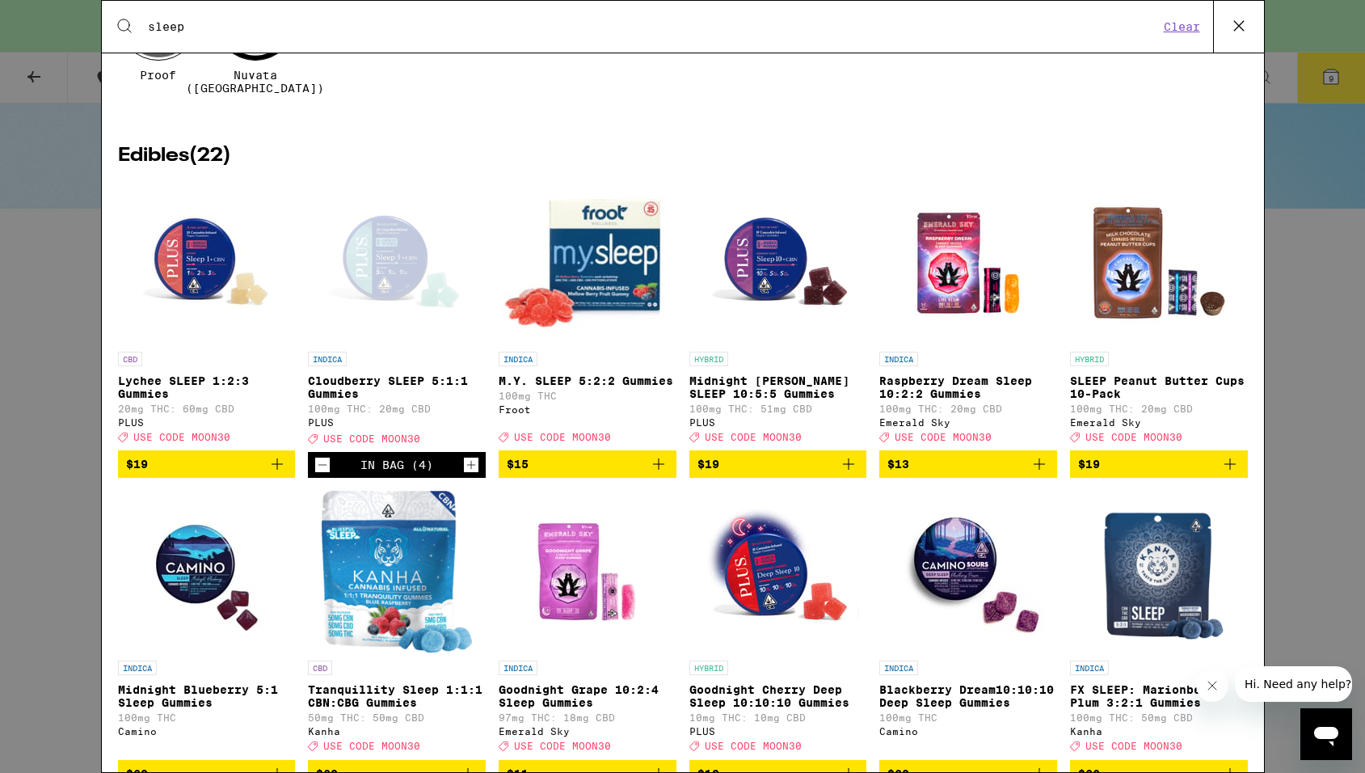
scroll to position [331, 0]
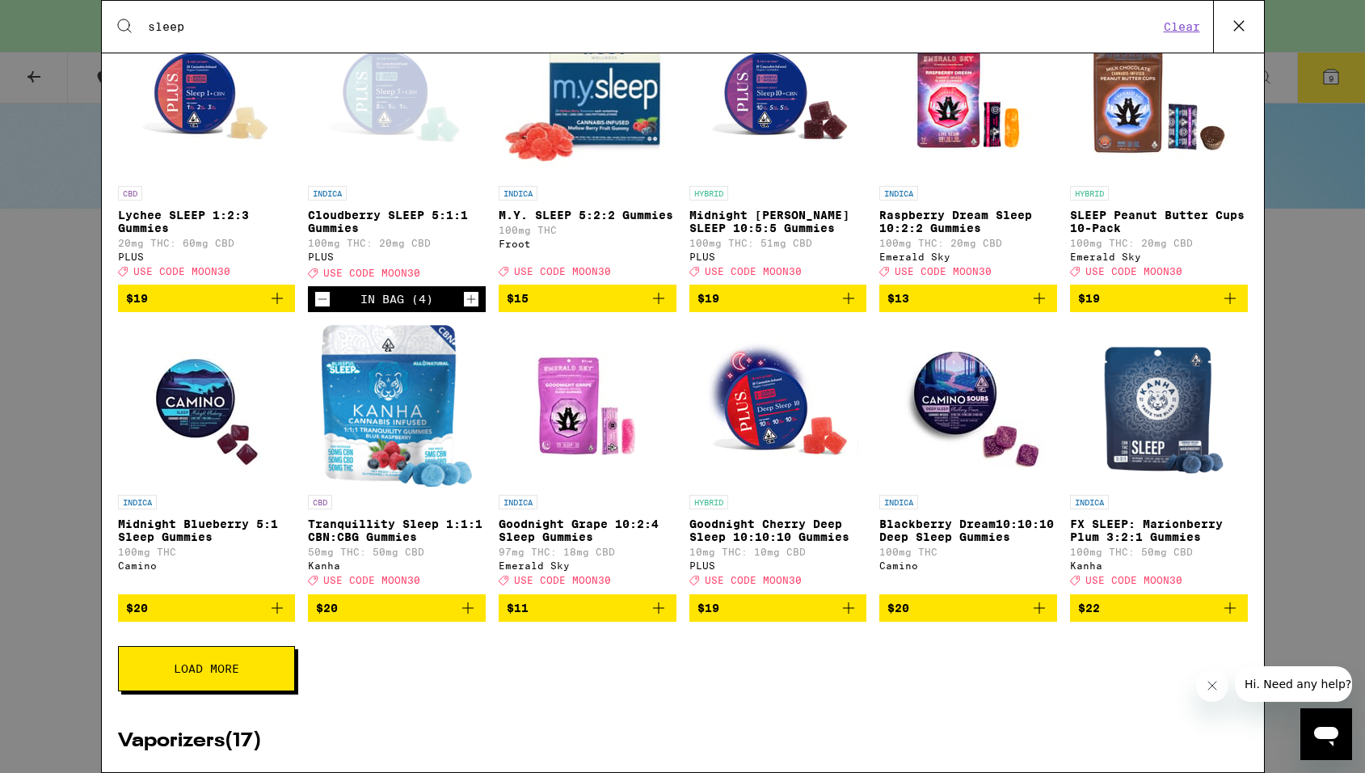
type input "sleep"
click at [280, 613] on icon "Add to bag" at bounding box center [277, 607] width 11 height 11
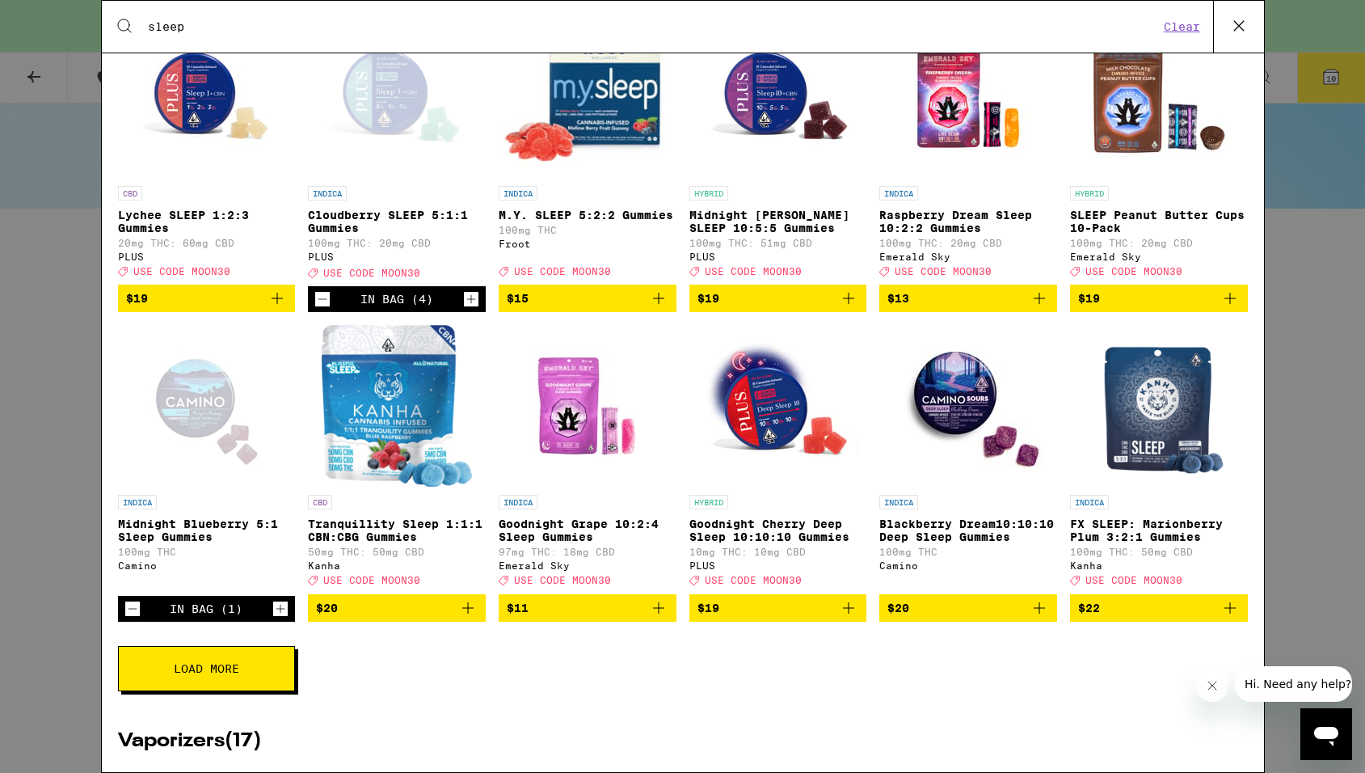
click at [280, 618] on icon "Increment" at bounding box center [280, 608] width 15 height 19
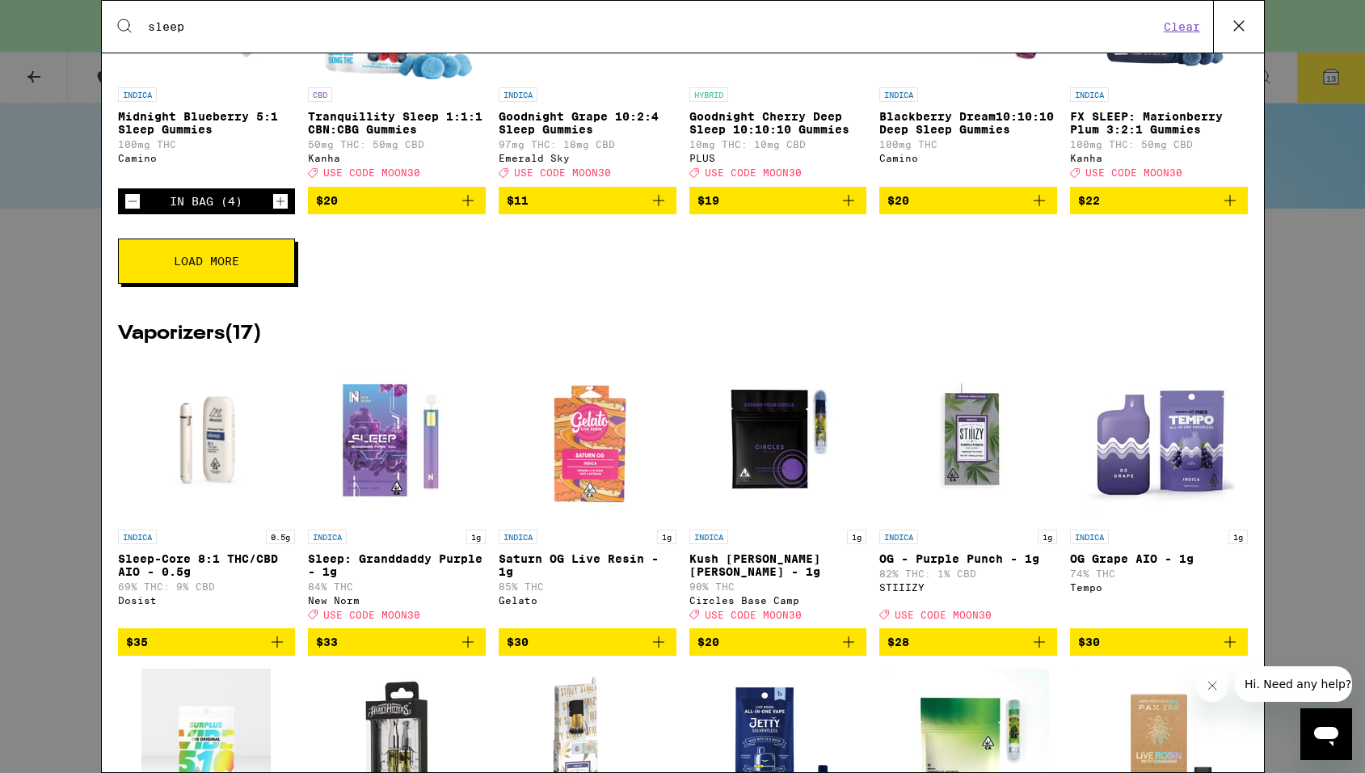
scroll to position [739, 0]
click at [1231, 25] on icon at bounding box center [1239, 26] width 24 height 24
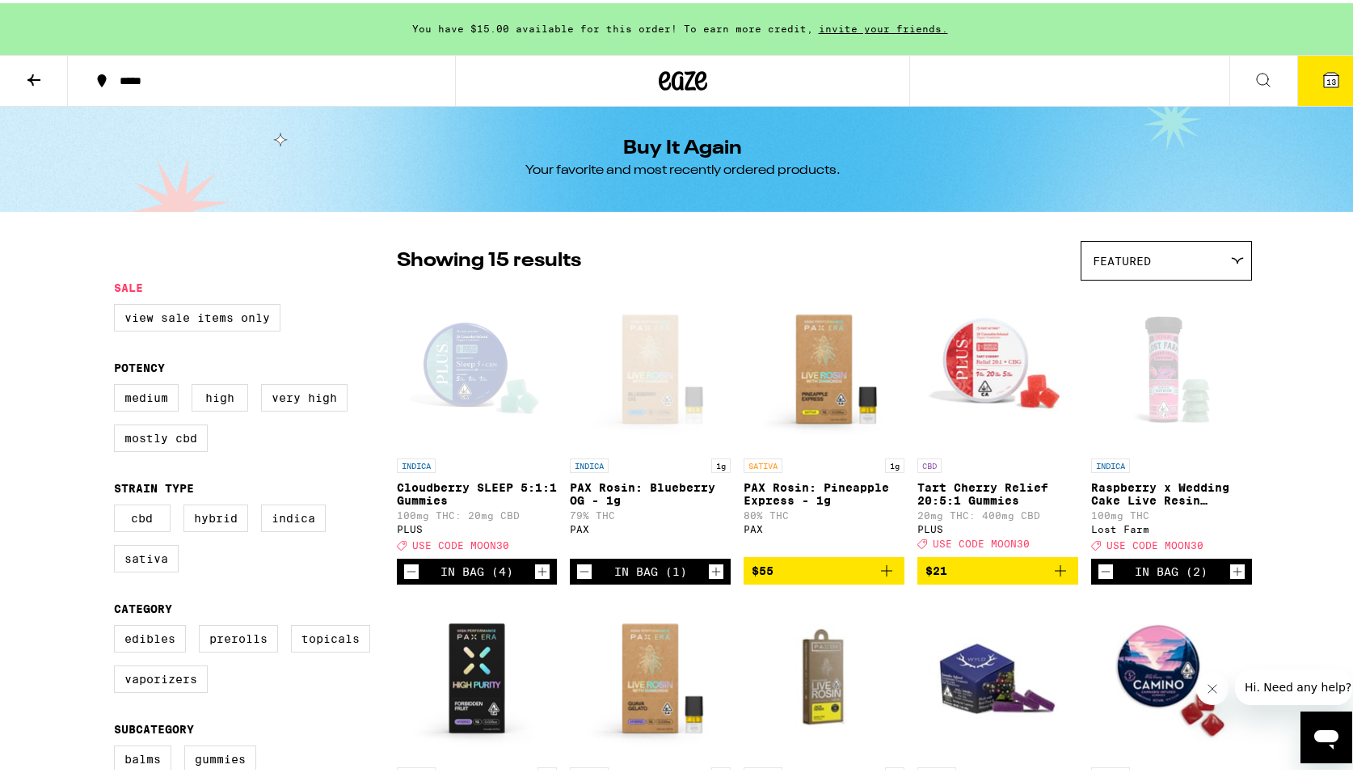
click at [1309, 73] on button "13" at bounding box center [1331, 78] width 68 height 50
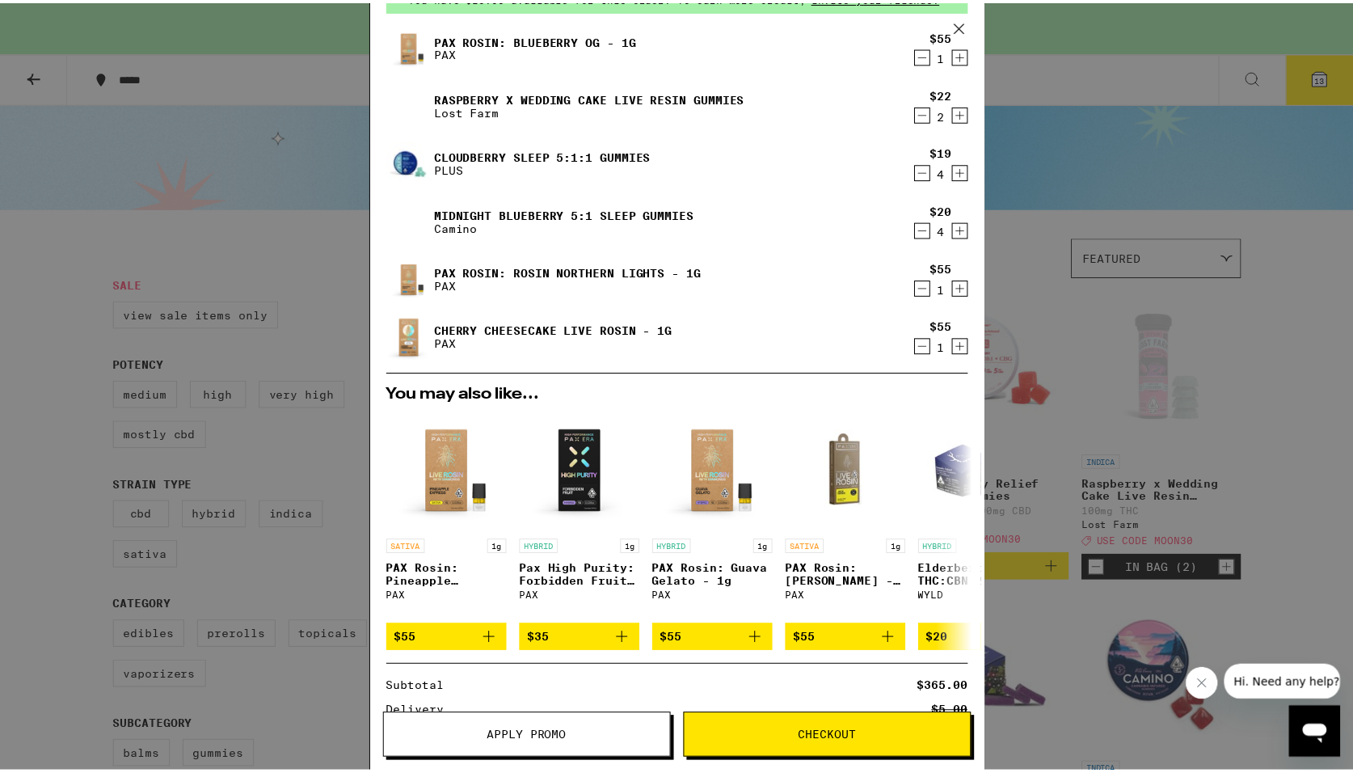
scroll to position [286, 0]
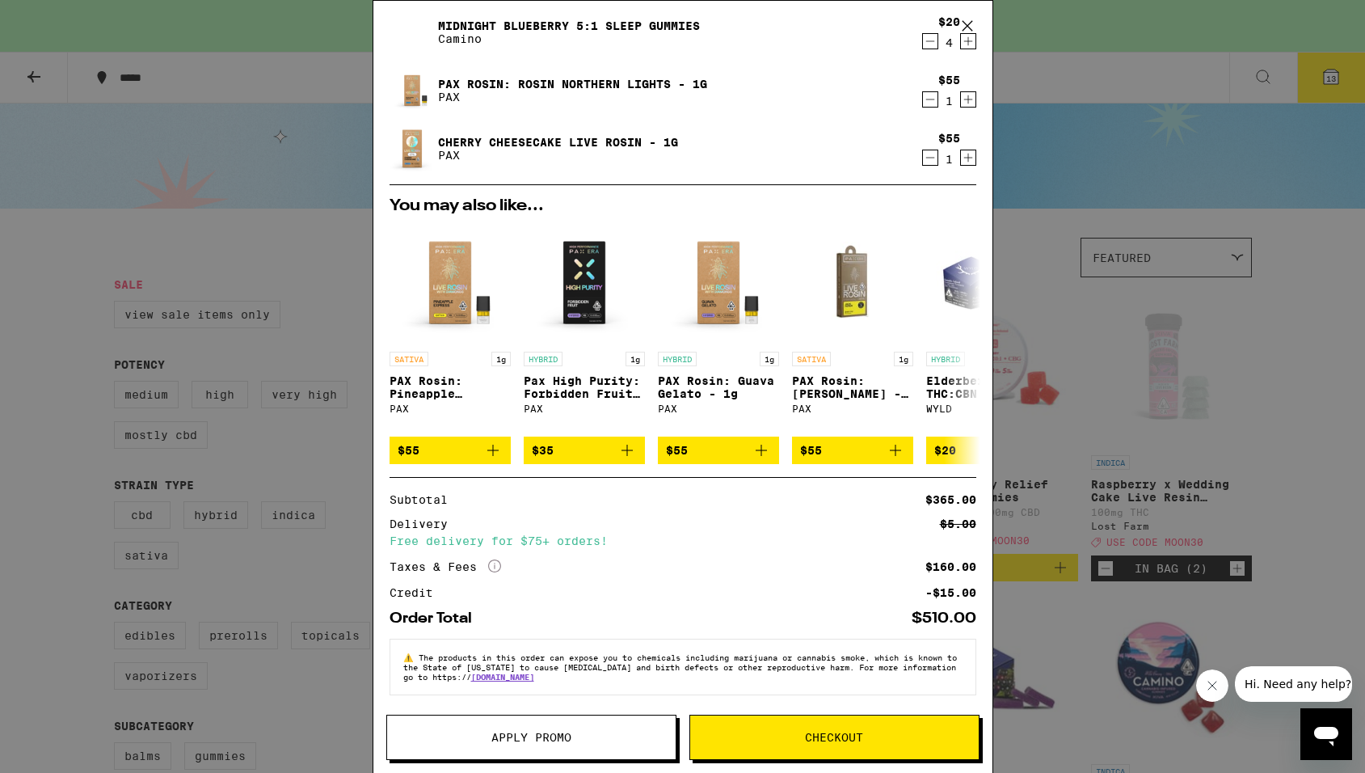
click at [826, 735] on span "Checkout" at bounding box center [834, 736] width 58 height 11
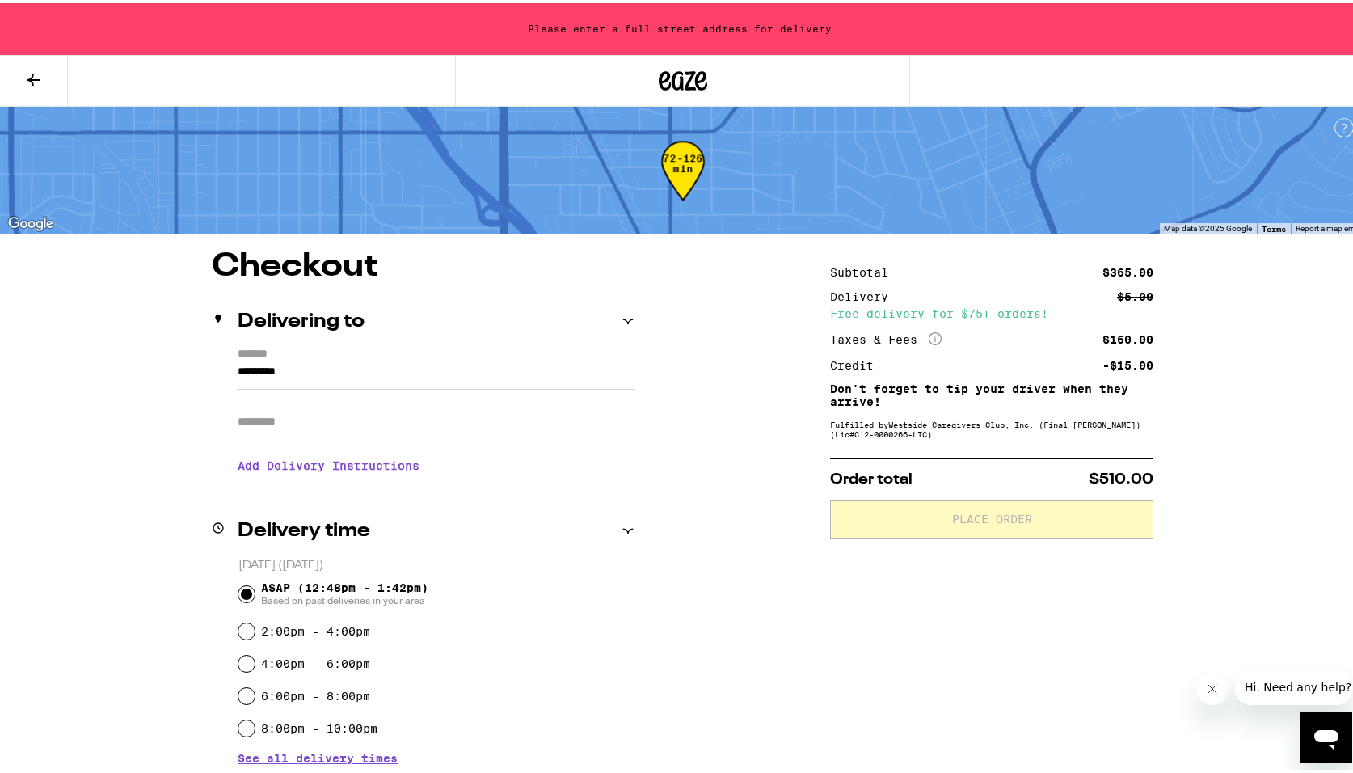
scroll to position [10, 0]
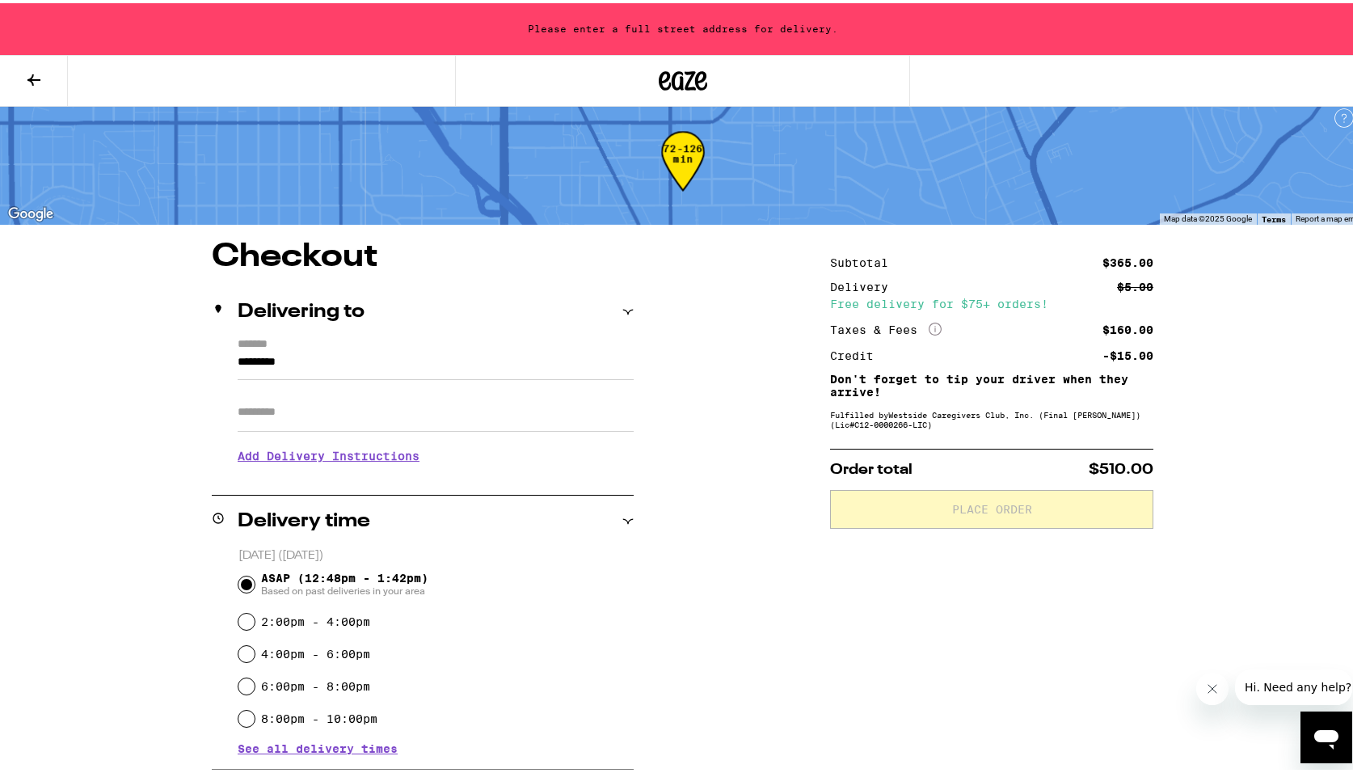
click at [304, 366] on input "*********" at bounding box center [436, 362] width 396 height 27
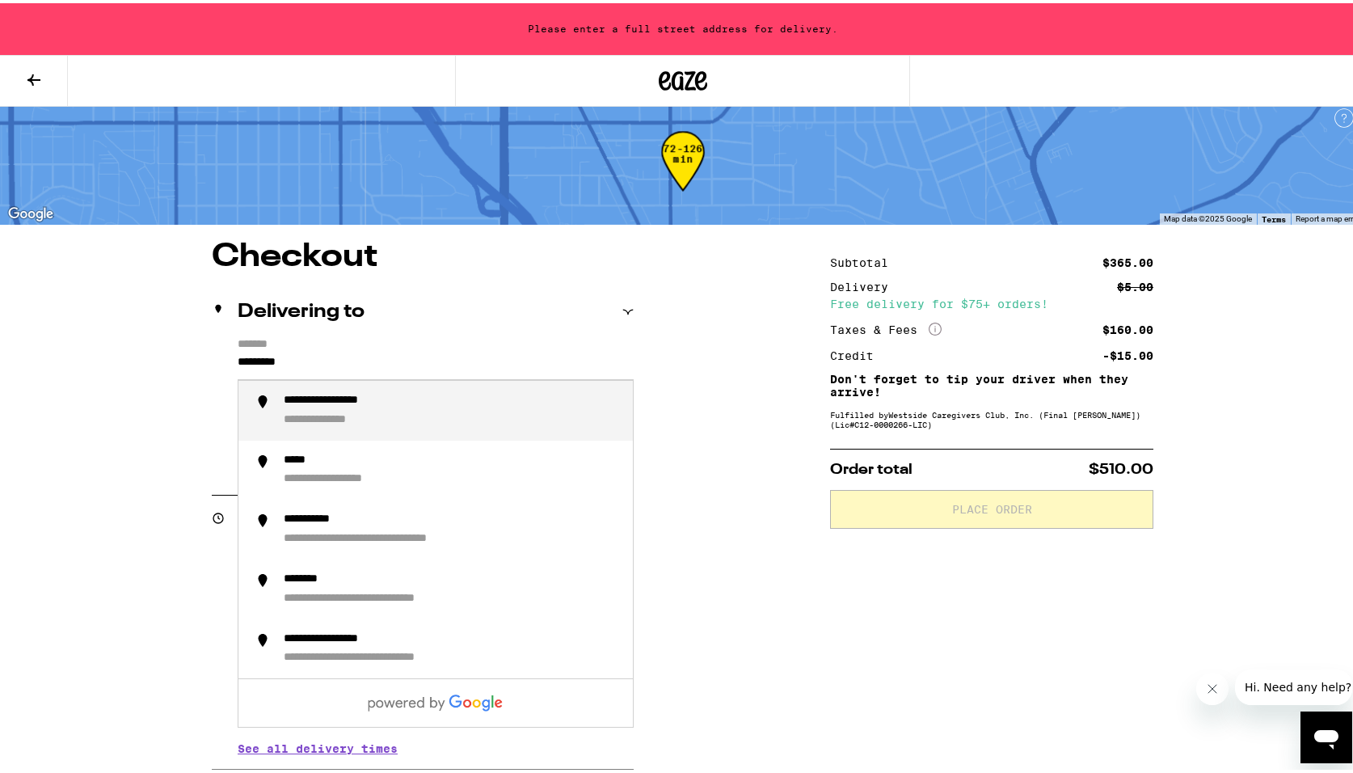
drag, startPoint x: 301, startPoint y: 365, endPoint x: 204, endPoint y: 350, distance: 98.9
click at [212, 349] on div "**********" at bounding box center [423, 404] width 422 height 139
click at [496, 401] on div "**********" at bounding box center [452, 407] width 336 height 34
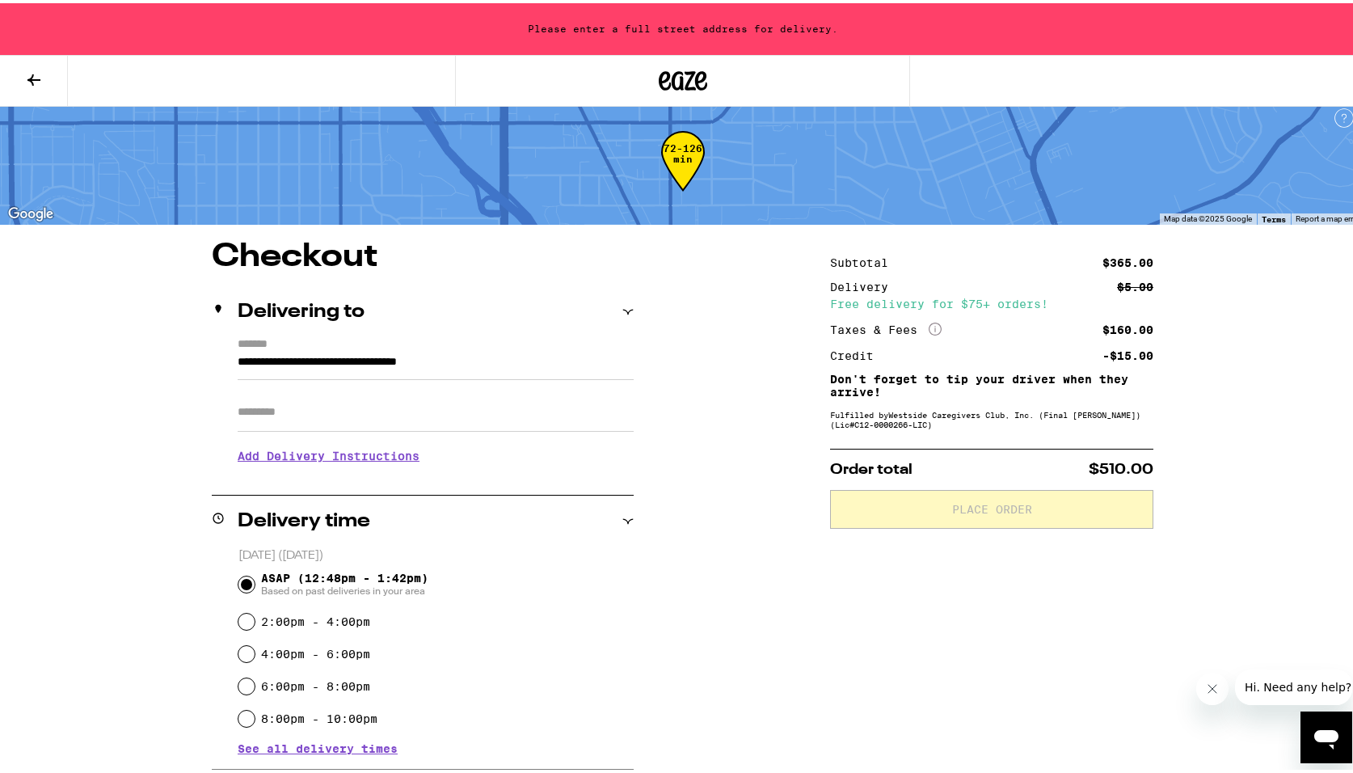
type input "**********"
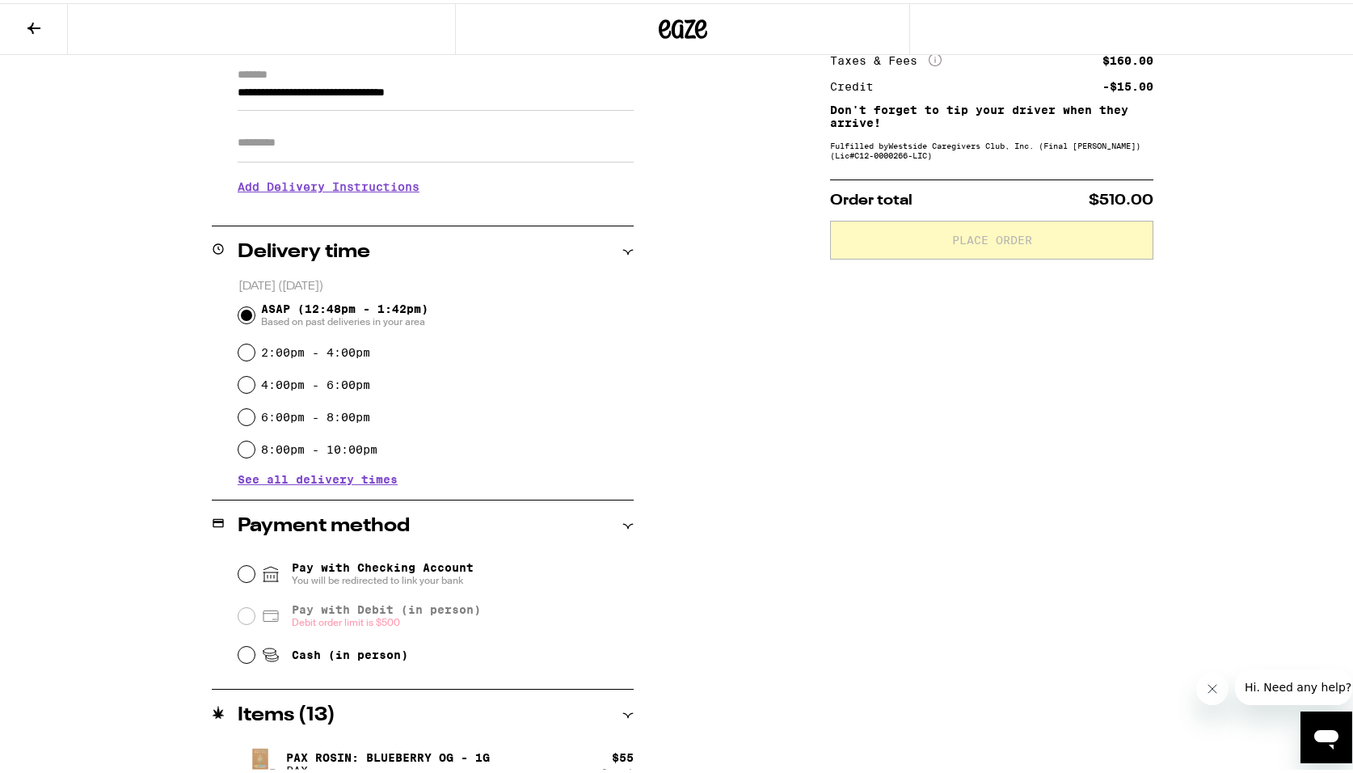
scroll to position [238, 0]
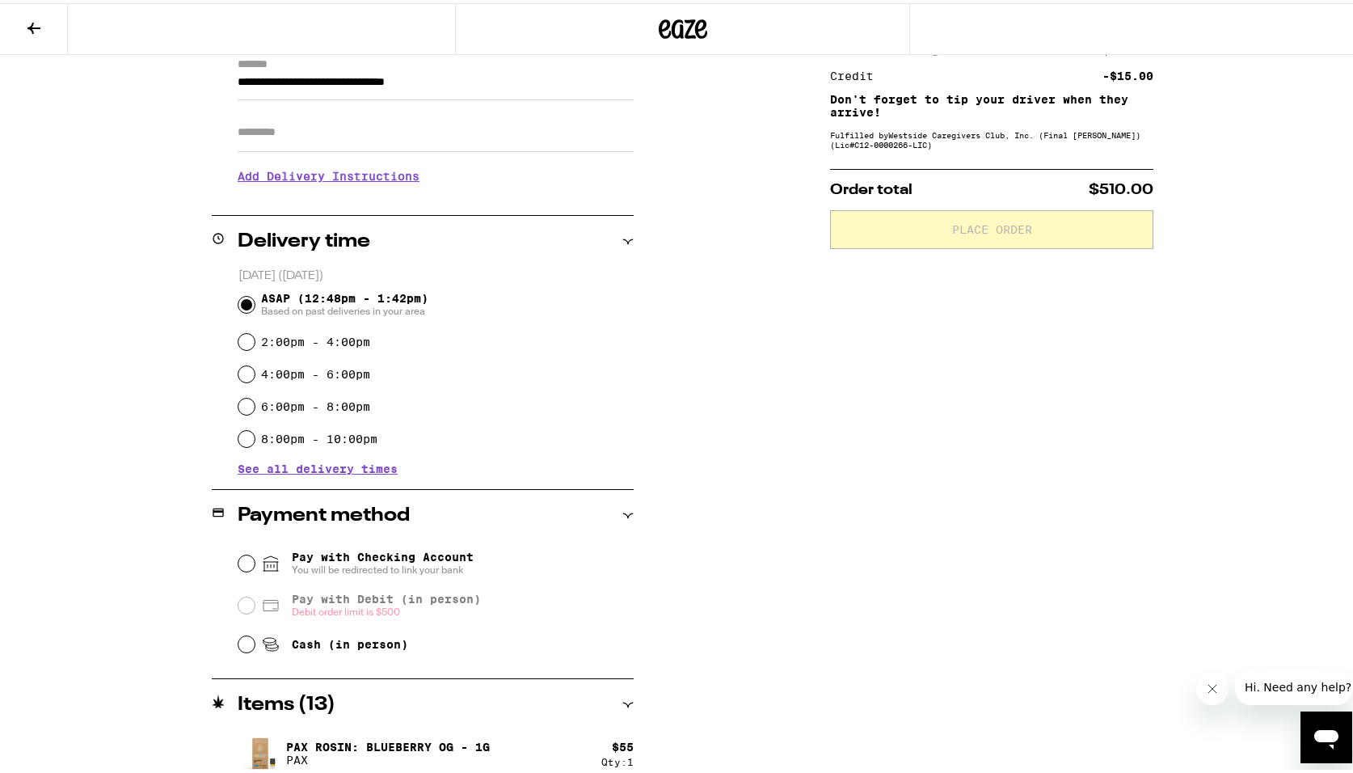
click at [238, 638] on input "Cash (in person)" at bounding box center [246, 641] width 16 height 16
radio input "true"
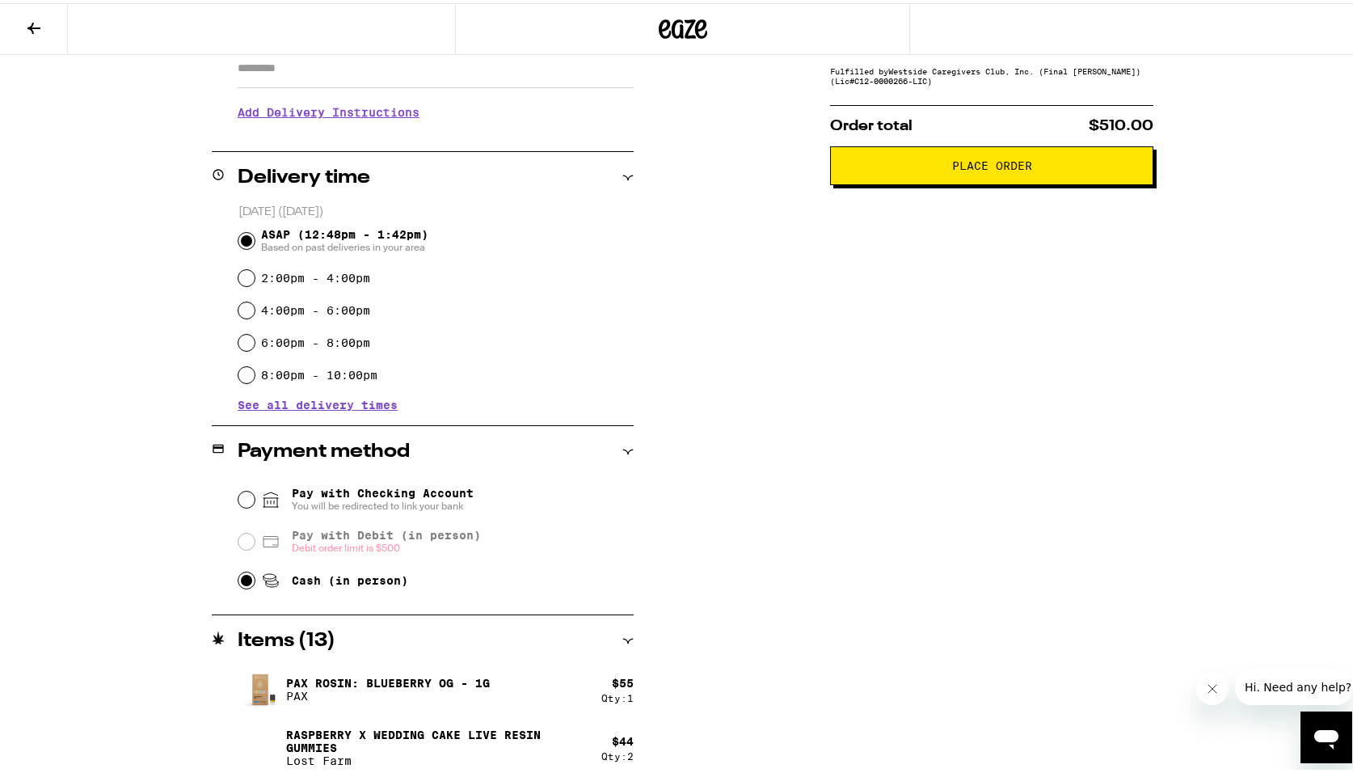
scroll to position [0, 0]
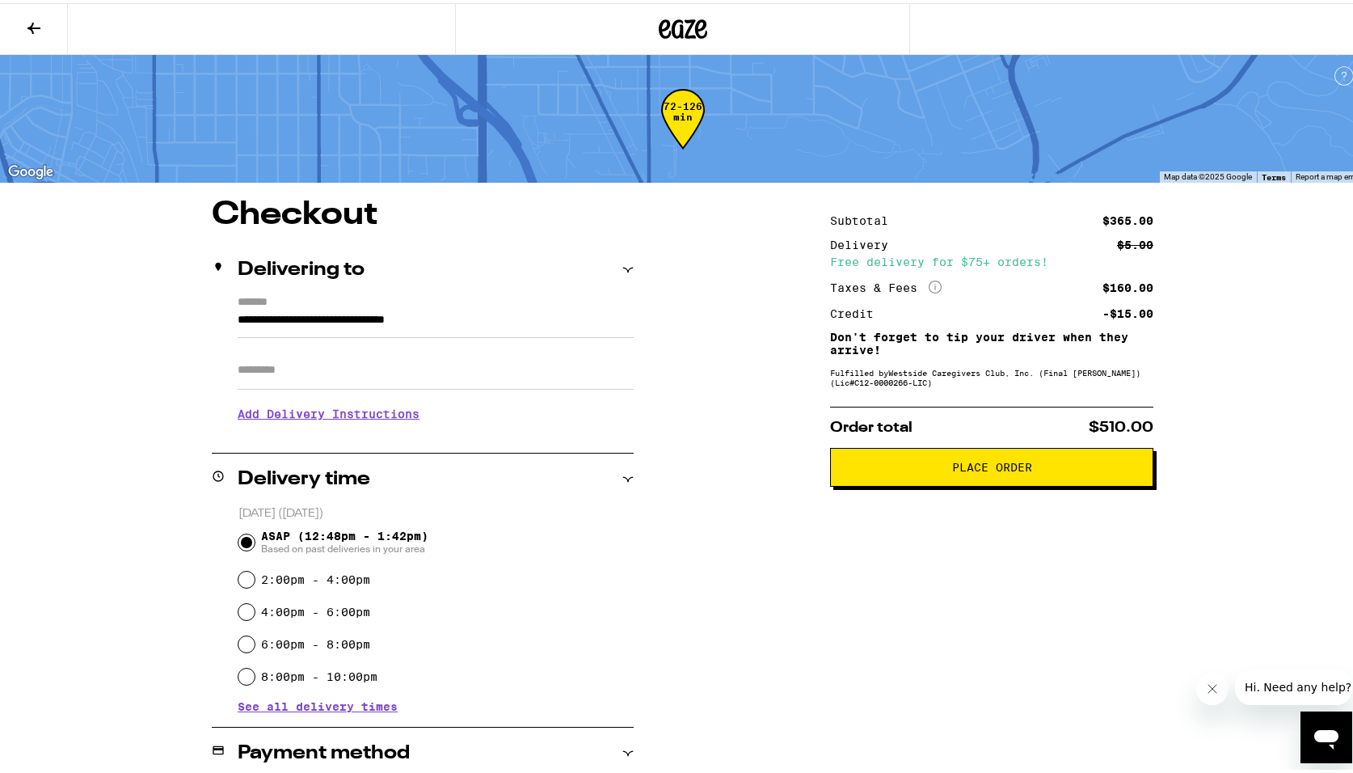
click at [967, 468] on span "Place Order" at bounding box center [992, 463] width 80 height 11
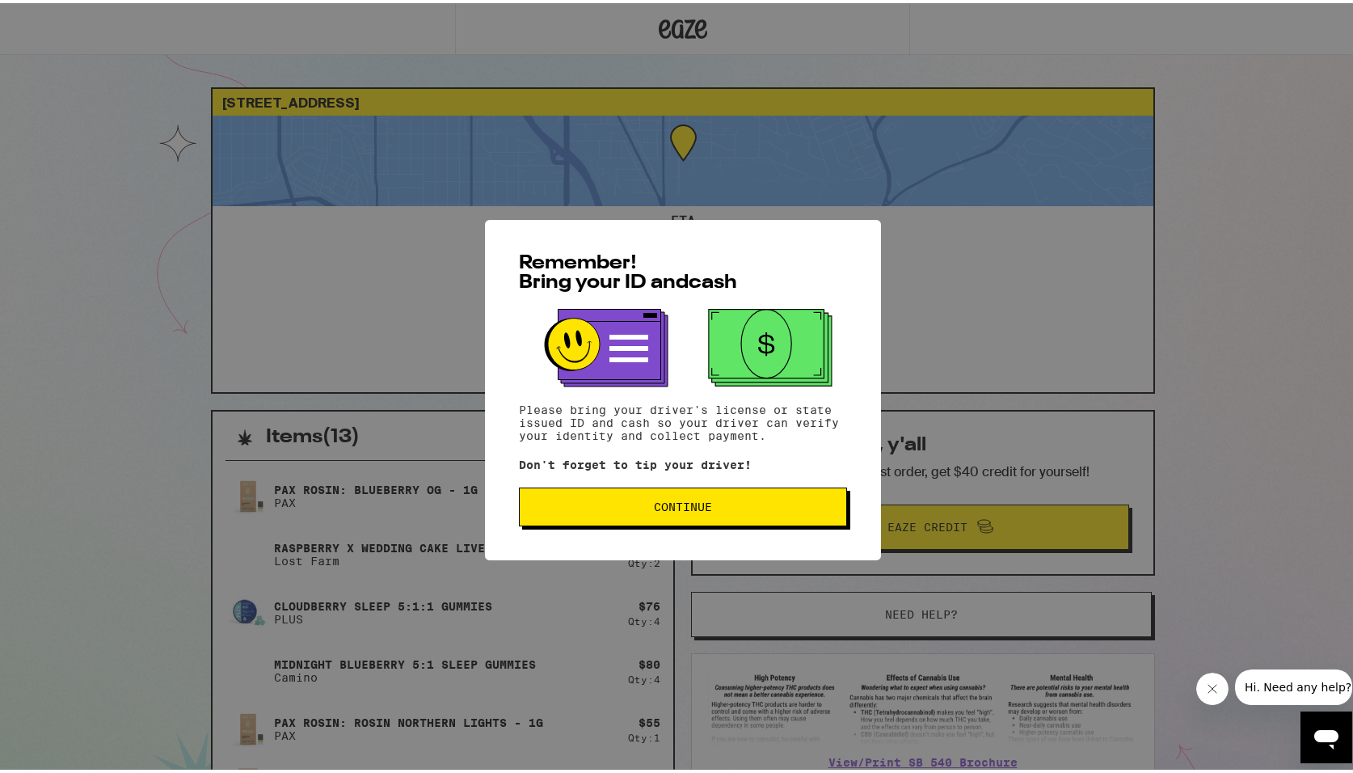
click at [639, 504] on span "Continue" at bounding box center [683, 503] width 301 height 11
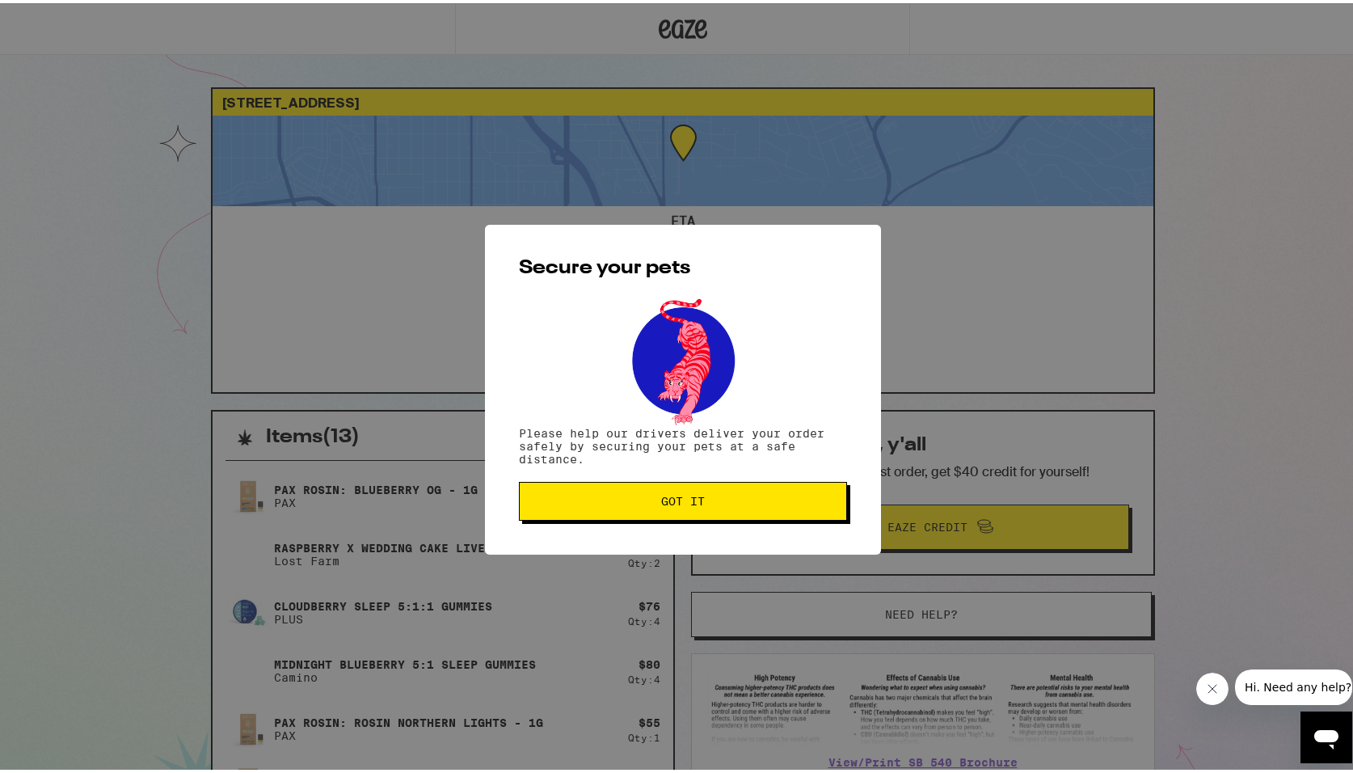
click at [639, 504] on span "Got it" at bounding box center [683, 497] width 301 height 11
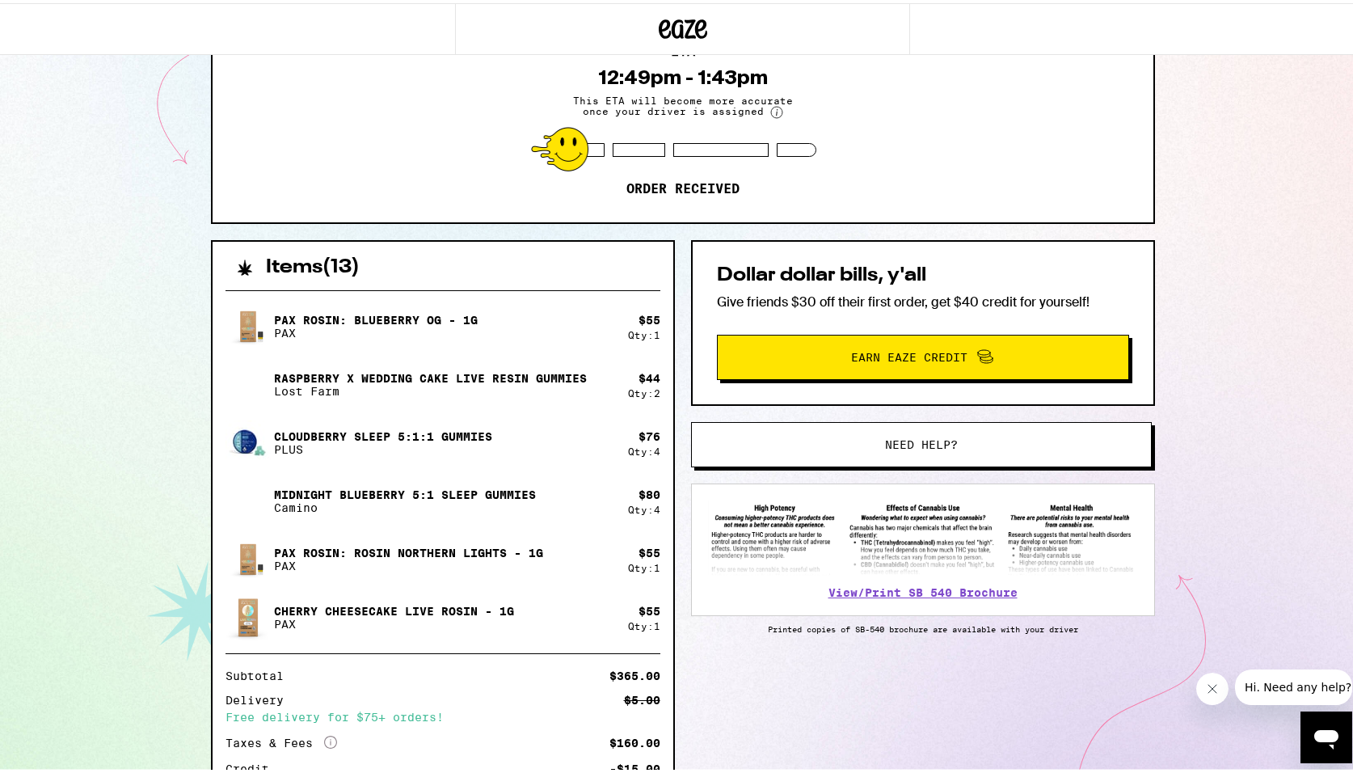
scroll to position [297, 0]
